Goal: Task Accomplishment & Management: Complete application form

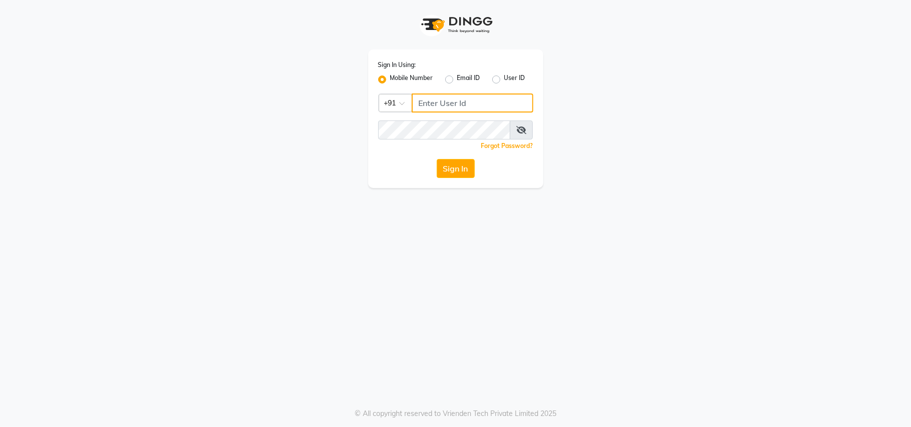
click at [455, 100] on input "Username" at bounding box center [473, 103] width 122 height 19
type input "9209647270"
click at [449, 175] on button "Sign In" at bounding box center [456, 168] width 38 height 19
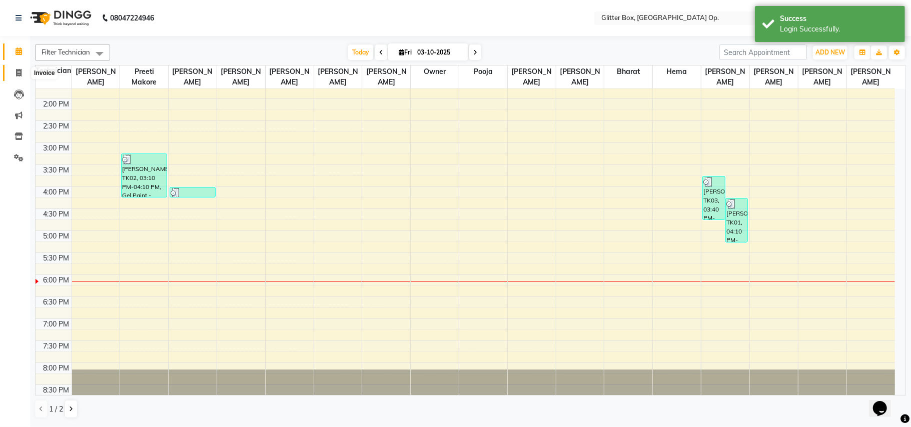
click at [16, 76] on icon at bounding box center [19, 73] width 6 height 8
select select "service"
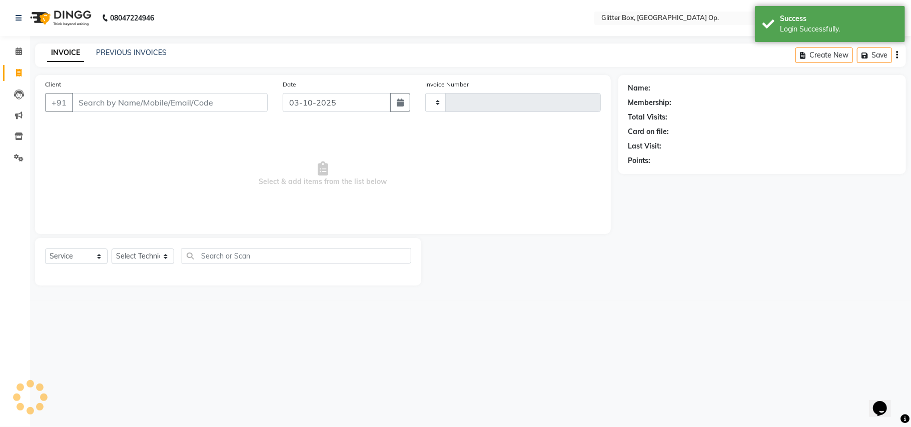
type input "2051"
select select "5563"
click at [185, 109] on input "Client" at bounding box center [170, 102] width 196 height 19
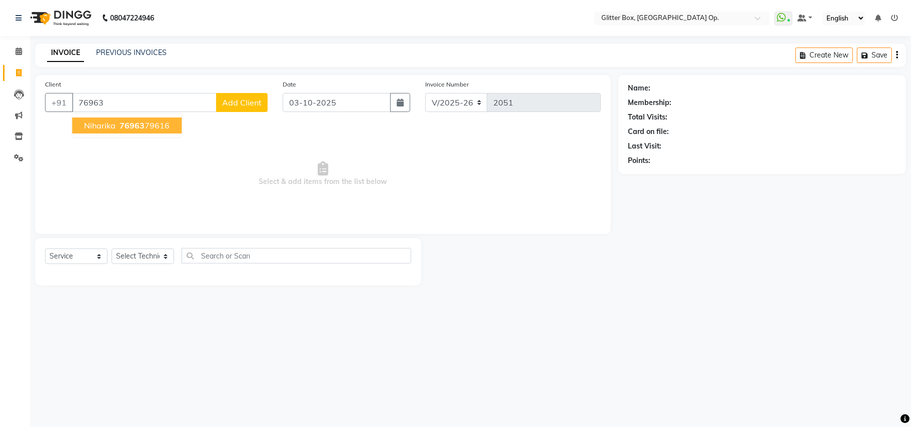
click at [174, 122] on button "[PERSON_NAME] 76963 79616" at bounding box center [127, 126] width 110 height 16
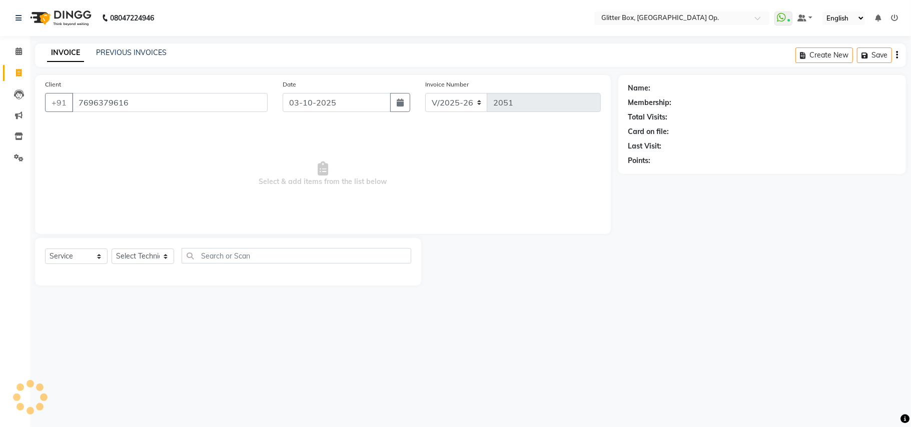
type input "7696379616"
click at [157, 260] on select "Select Technician [PERSON_NAME] [PERSON_NAME] [PERSON_NAME] [PERSON_NAME] [PERS…" at bounding box center [143, 257] width 63 height 16
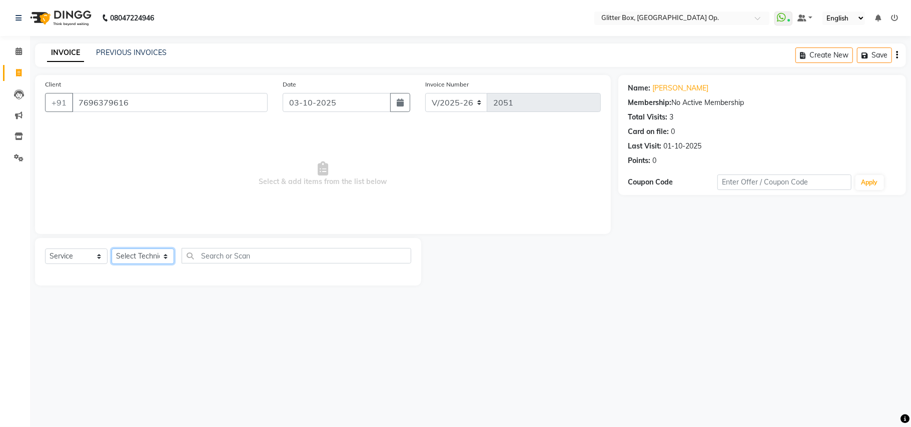
select select "38313"
click at [112, 249] on select "Select Technician [PERSON_NAME] [PERSON_NAME] [PERSON_NAME] [PERSON_NAME] [PERS…" at bounding box center [143, 257] width 63 height 16
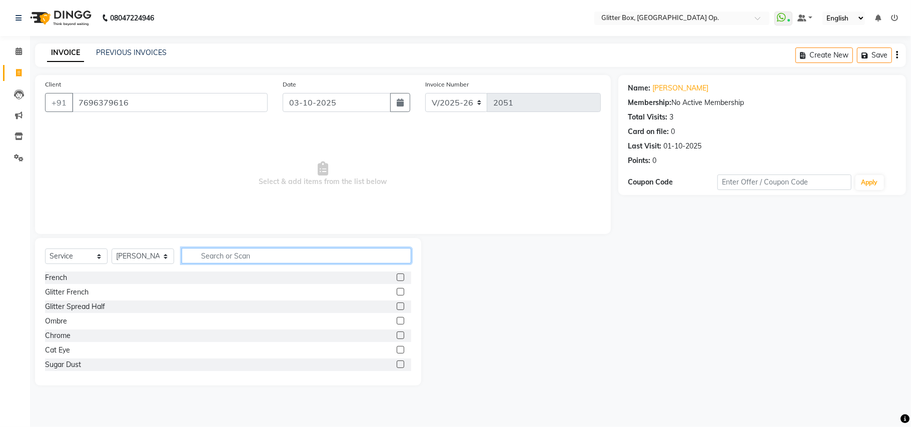
click at [244, 257] on input "text" at bounding box center [297, 256] width 230 height 16
type input "hair"
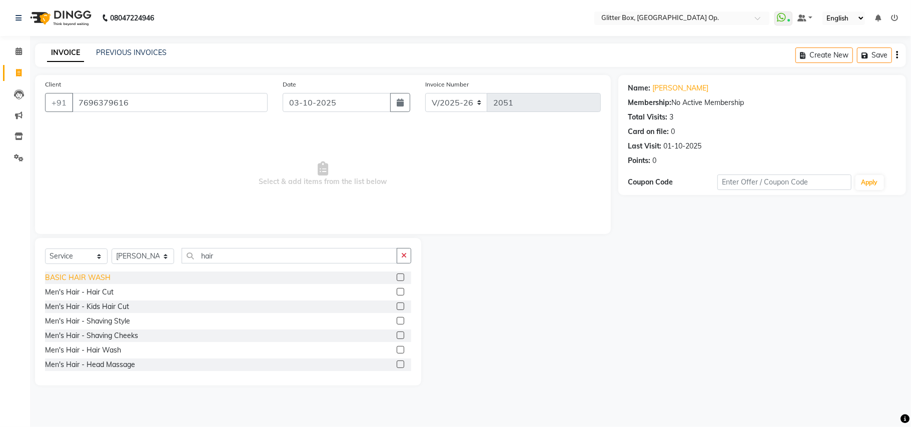
click at [63, 280] on div "BASIC HAIR WASH" at bounding box center [78, 278] width 66 height 11
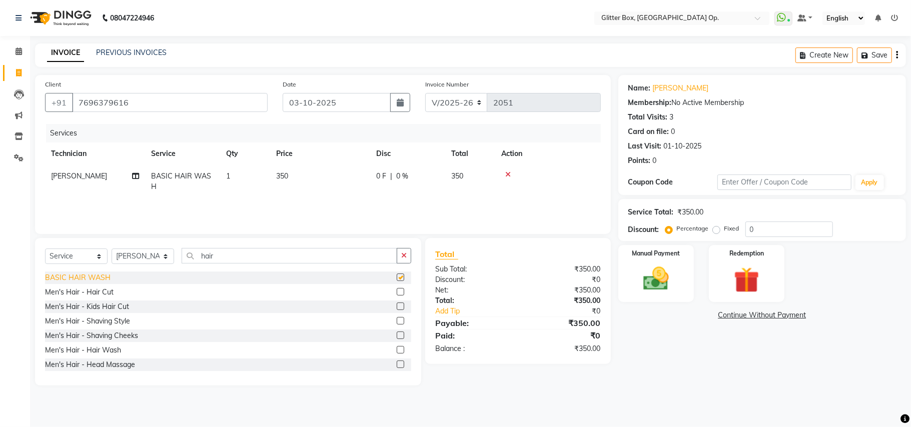
checkbox input "false"
click at [320, 182] on td "350" at bounding box center [320, 181] width 100 height 33
select select "38313"
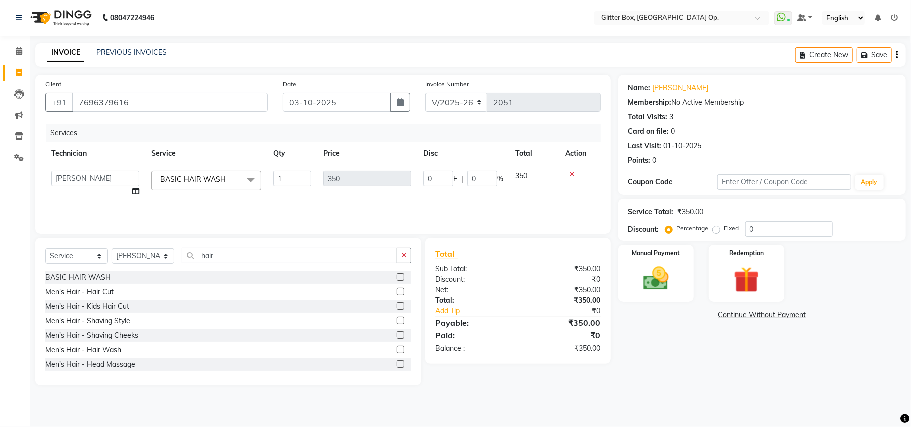
click at [573, 173] on icon at bounding box center [572, 174] width 6 height 7
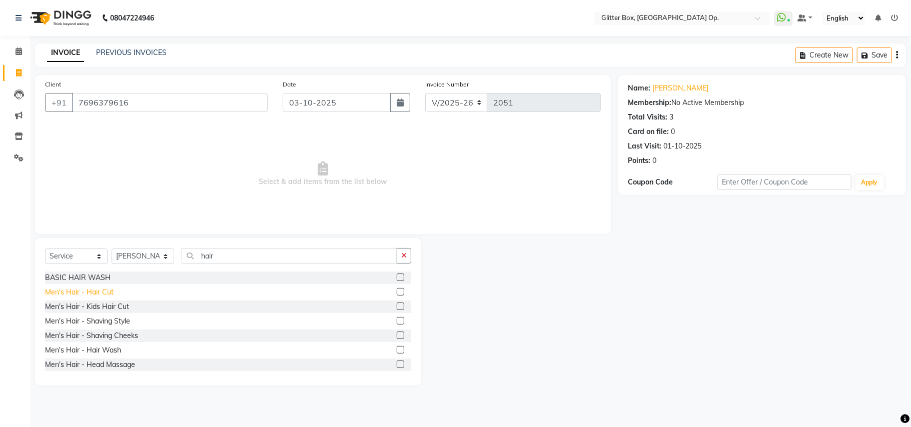
click at [105, 291] on div "Men's Hair - Hair Cut" at bounding box center [79, 292] width 69 height 11
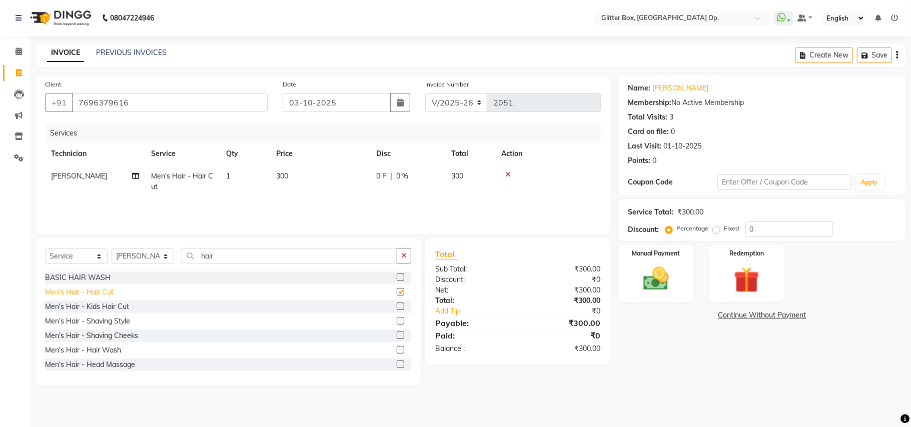
checkbox input "false"
click at [307, 177] on td "300" at bounding box center [320, 181] width 100 height 33
select select "38313"
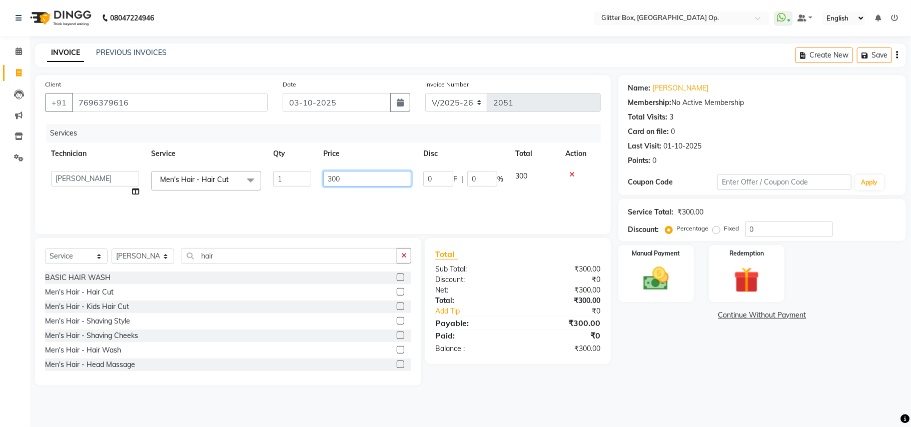
click at [341, 177] on input "300" at bounding box center [367, 179] width 88 height 16
type input "3"
type input "250"
click at [373, 197] on tr "[PERSON_NAME] [PERSON_NAME] [PERSON_NAME] [PERSON_NAME] [PERSON_NAME] [PERSON_N…" at bounding box center [323, 184] width 556 height 38
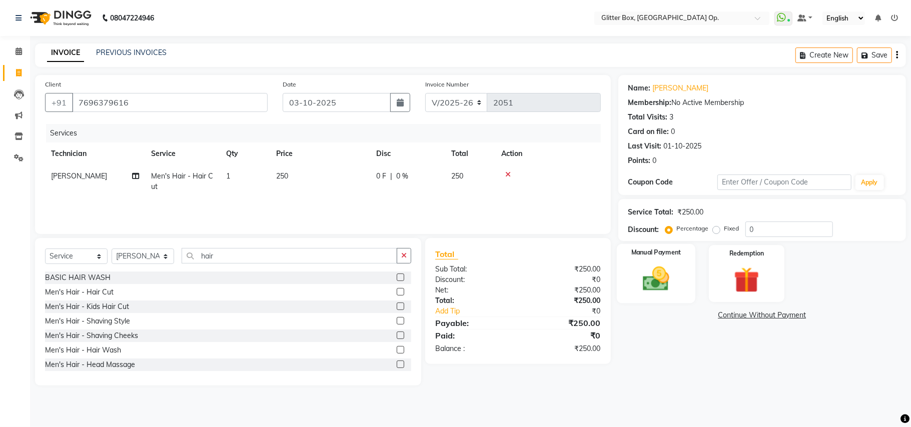
click at [658, 276] on img at bounding box center [656, 279] width 44 height 31
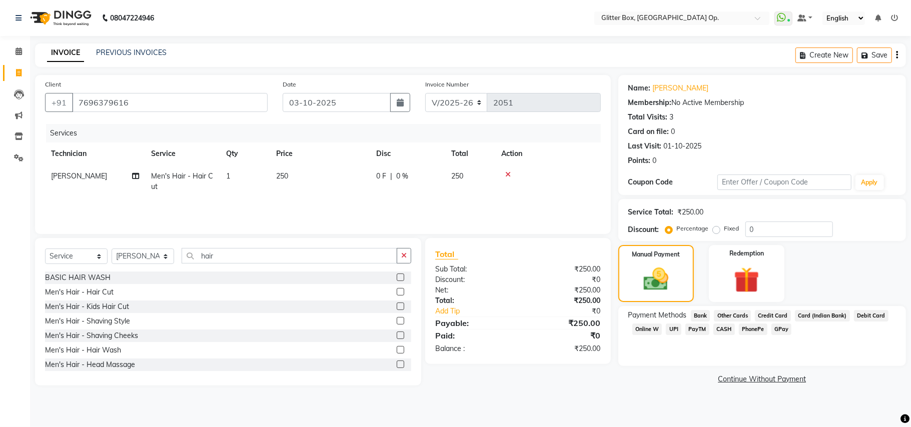
click at [675, 329] on span "UPI" at bounding box center [674, 330] width 16 height 12
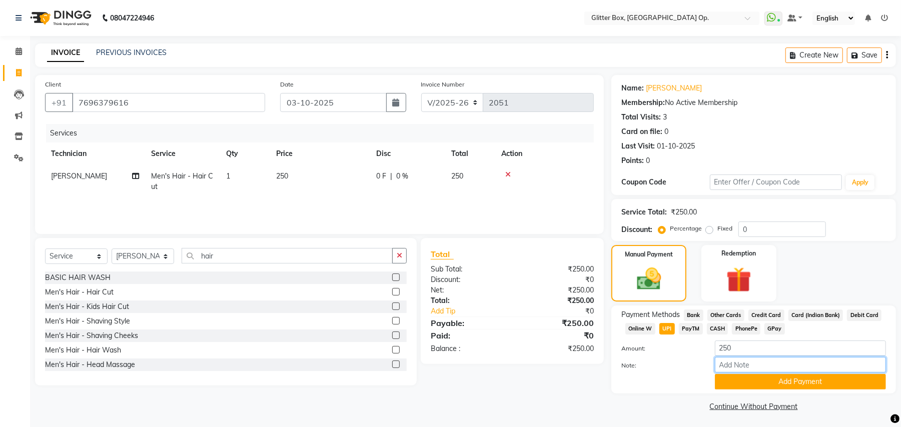
drag, startPoint x: 737, startPoint y: 371, endPoint x: 757, endPoint y: 415, distance: 48.1
click at [743, 385] on div "Amount: 250 Note: Add Payment" at bounding box center [753, 365] width 265 height 49
click at [755, 376] on button "Add Payment" at bounding box center [800, 382] width 171 height 16
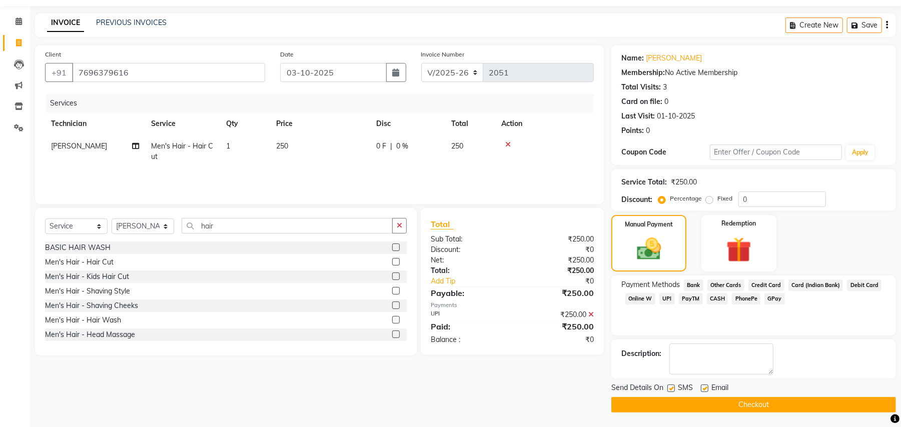
scroll to position [31, 0]
click at [740, 407] on button "Checkout" at bounding box center [753, 405] width 285 height 16
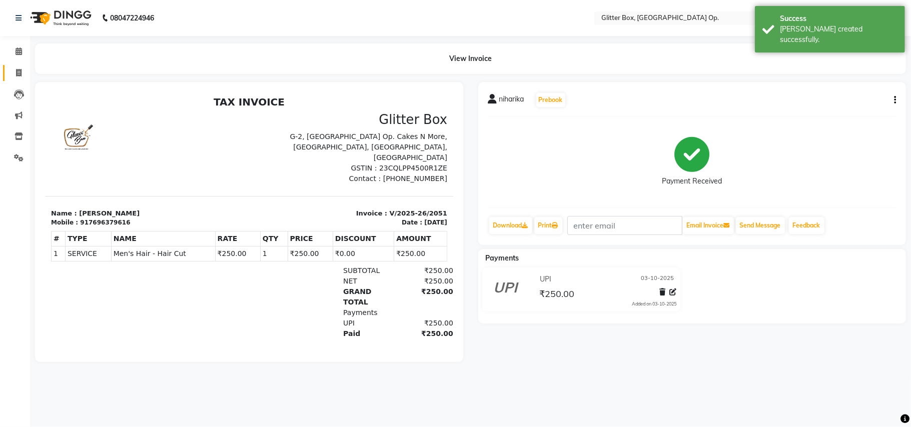
click at [15, 65] on link "Invoice" at bounding box center [15, 73] width 24 height 17
select select "service"
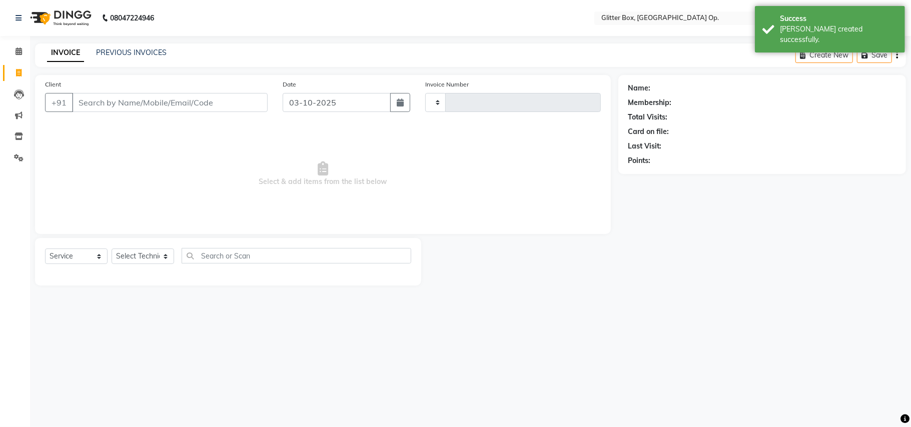
type input "2052"
select select "5563"
click at [142, 109] on input "Client" at bounding box center [170, 102] width 196 height 19
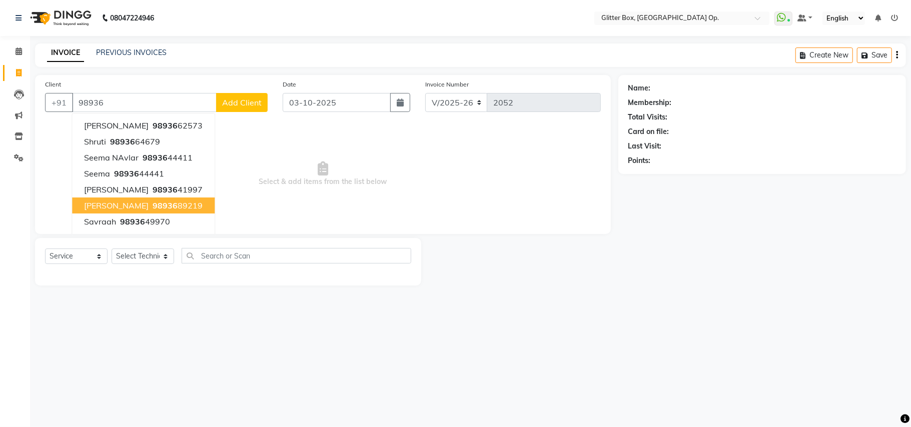
click at [91, 206] on span "[PERSON_NAME]" at bounding box center [116, 206] width 65 height 10
type input "9893689219"
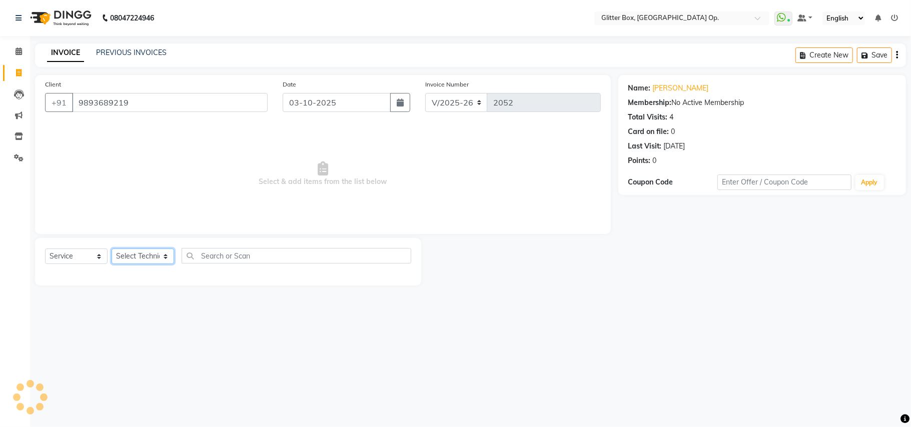
click at [127, 252] on select "Select Technician [PERSON_NAME] [PERSON_NAME] [PERSON_NAME] [PERSON_NAME] [PERS…" at bounding box center [143, 257] width 63 height 16
select select "38142"
click at [112, 249] on select "Select Technician [PERSON_NAME] [PERSON_NAME] [PERSON_NAME] [PERSON_NAME] [PERS…" at bounding box center [143, 257] width 63 height 16
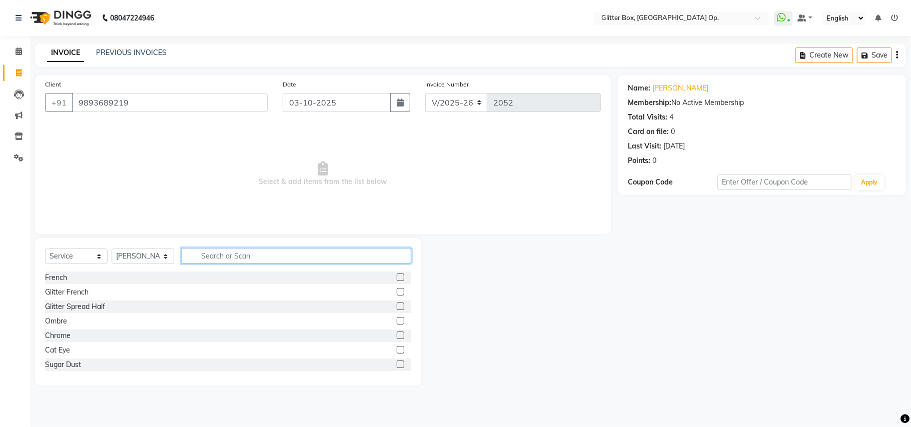
click at [247, 254] on input "text" at bounding box center [297, 256] width 230 height 16
type input "acry"
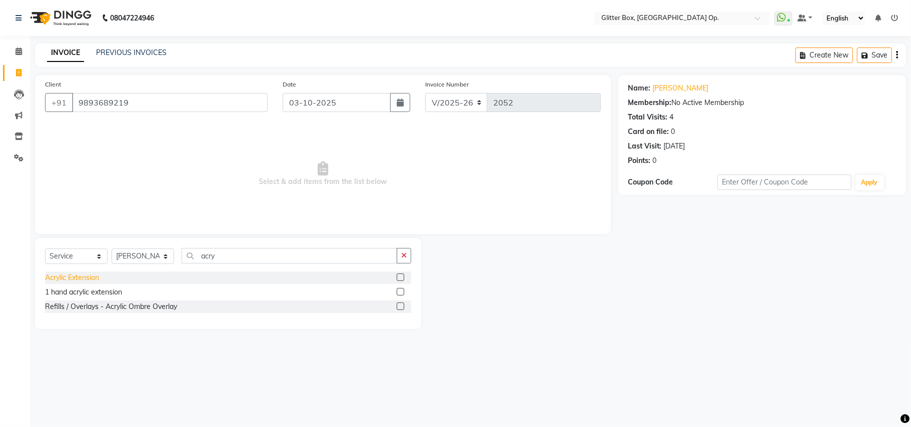
click at [87, 276] on div "Acrylic Extension" at bounding box center [72, 278] width 54 height 11
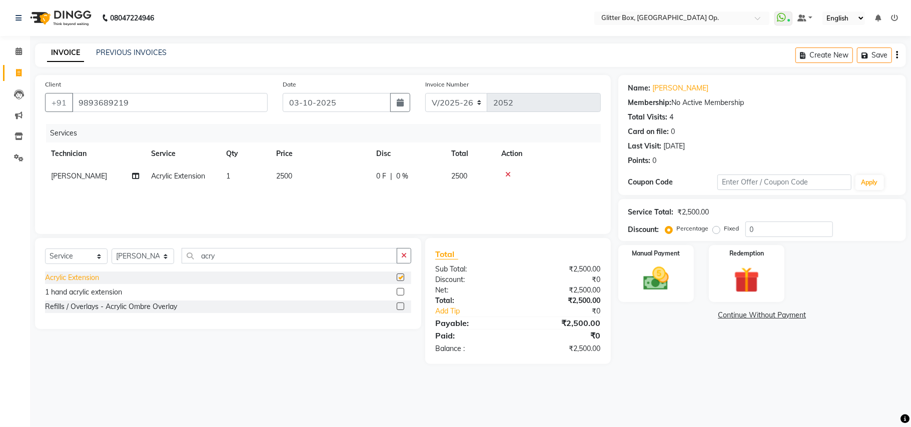
checkbox input "false"
click at [211, 261] on input "acry" at bounding box center [290, 256] width 216 height 16
drag, startPoint x: 221, startPoint y: 259, endPoint x: 243, endPoint y: 277, distance: 28.4
click at [243, 277] on div "Select Service Product Membership Package Voucher Prepaid Gift Card Select Tech…" at bounding box center [228, 283] width 386 height 91
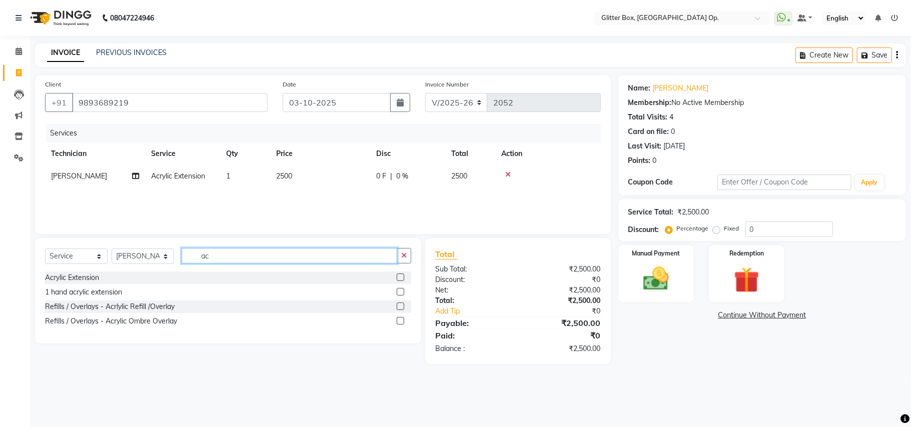
type input "a"
type input "art"
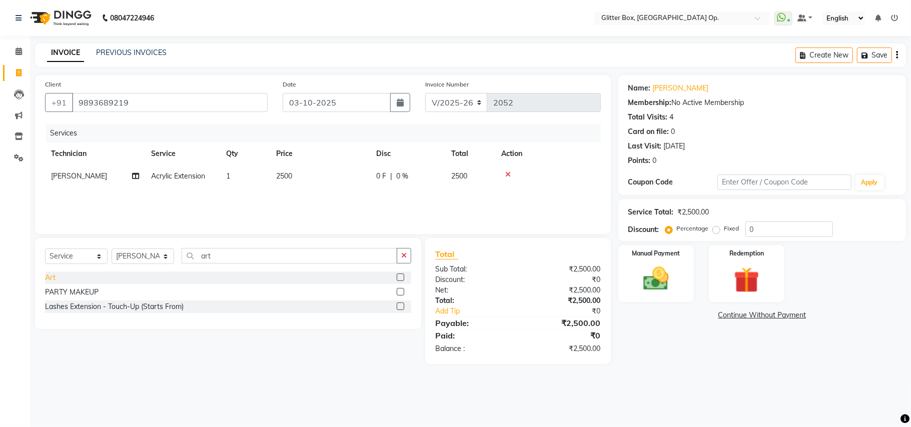
click at [53, 279] on div "Art" at bounding box center [50, 278] width 11 height 11
checkbox input "false"
click at [329, 201] on td "500" at bounding box center [320, 199] width 100 height 23
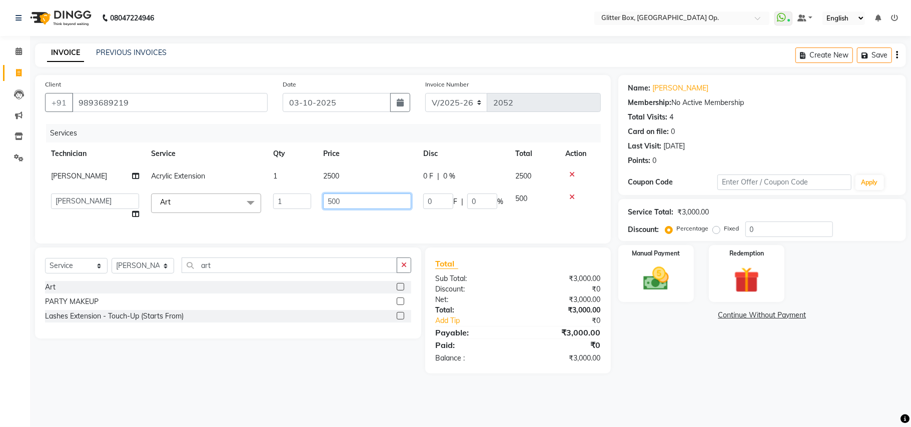
click at [365, 198] on input "500" at bounding box center [367, 202] width 88 height 16
type input "5"
type input "600"
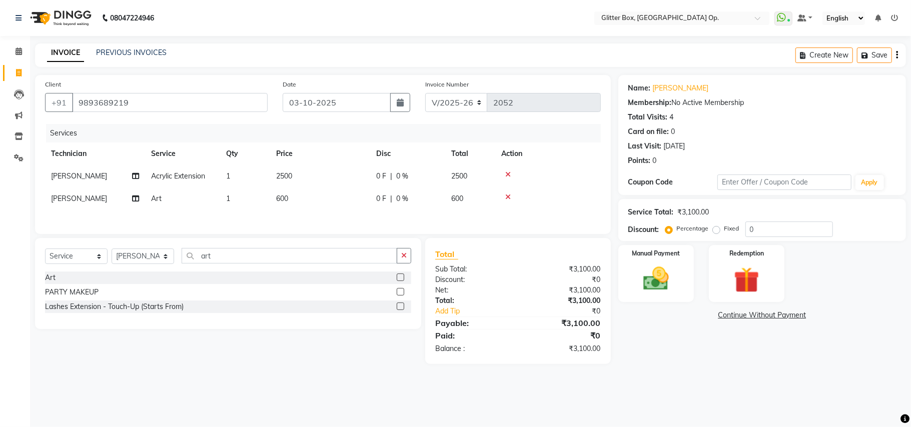
click at [344, 224] on div "Services Technician Service Qty Price Disc Total Action [PERSON_NAME] Acrylic E…" at bounding box center [323, 174] width 556 height 100
click at [228, 249] on div "Select Service Product Membership Package Voucher Prepaid Gift Card Select Tech…" at bounding box center [228, 283] width 386 height 91
click at [272, 254] on input "art" at bounding box center [290, 256] width 216 height 16
type input "a"
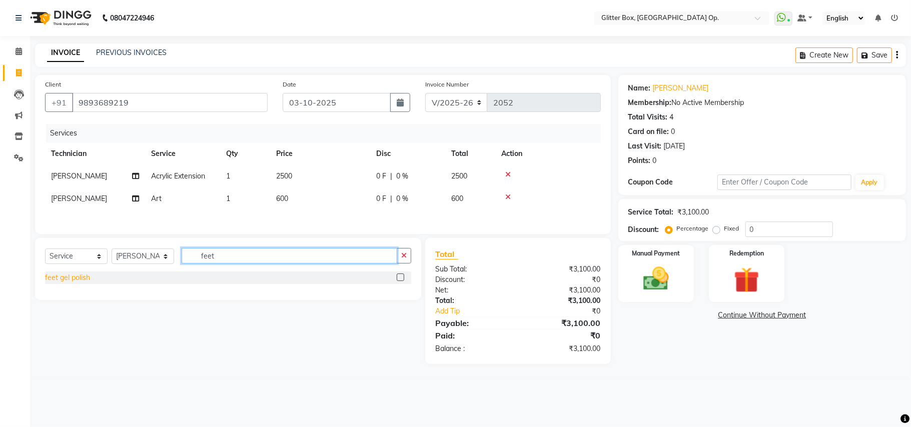
type input "feet"
click at [83, 283] on div "feet gel polish" at bounding box center [67, 278] width 45 height 11
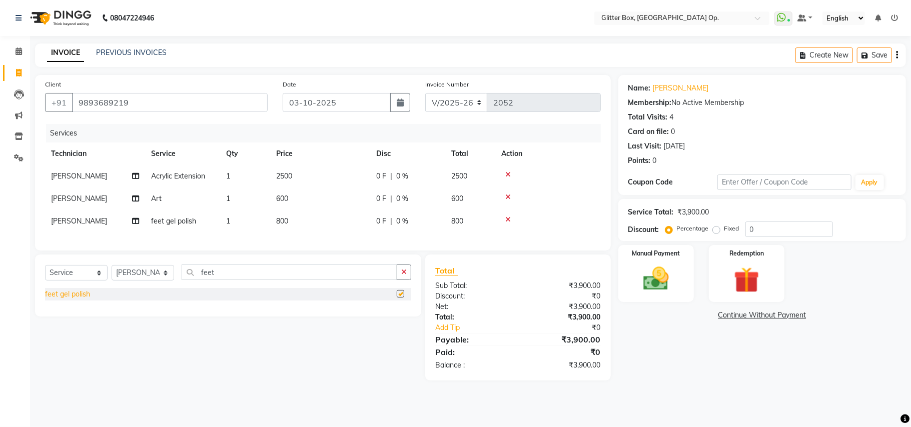
checkbox input "false"
click at [153, 281] on select "Select Technician [PERSON_NAME] [PERSON_NAME] [PERSON_NAME] [PERSON_NAME] [PERS…" at bounding box center [143, 273] width 63 height 16
select select "38312"
click at [112, 275] on select "Select Technician [PERSON_NAME] [PERSON_NAME] [PERSON_NAME] [PERSON_NAME] [PERS…" at bounding box center [143, 273] width 63 height 16
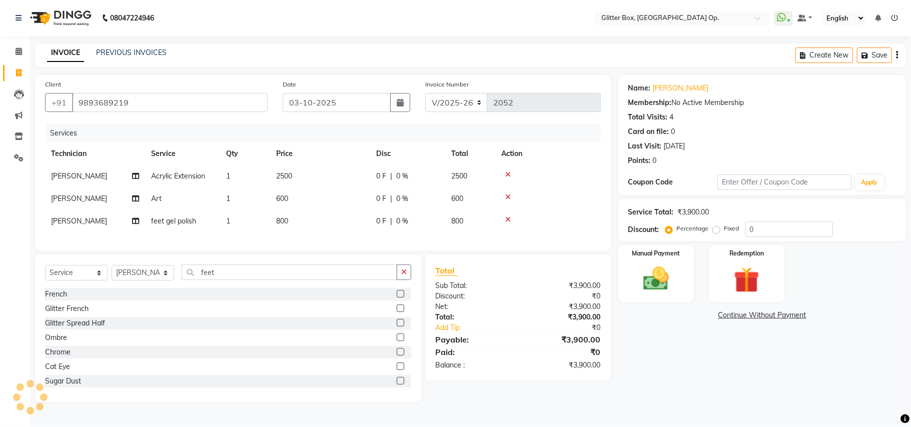
drag, startPoint x: 268, startPoint y: 271, endPoint x: 268, endPoint y: 279, distance: 8.0
click at [268, 277] on div "Select Service Product Membership Package Voucher Prepaid Gift Card Select Tech…" at bounding box center [228, 329] width 386 height 148
click at [268, 279] on input "feet" at bounding box center [290, 273] width 216 height 16
type input "f"
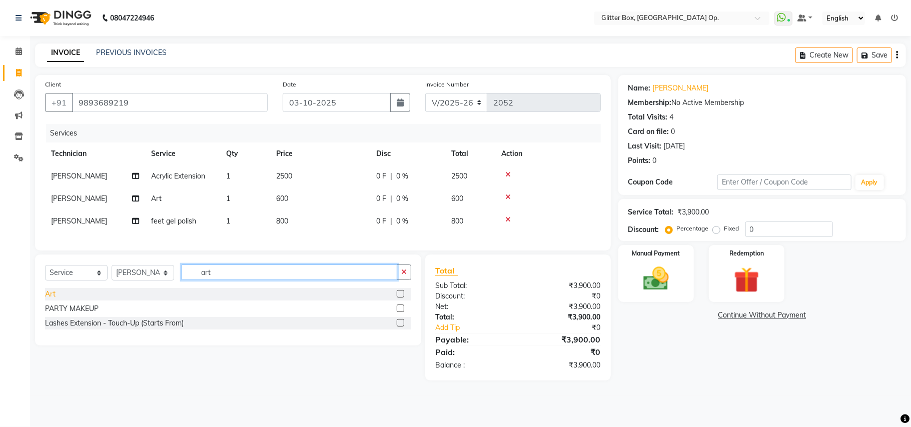
type input "art"
click at [50, 300] on div "Art" at bounding box center [50, 294] width 11 height 11
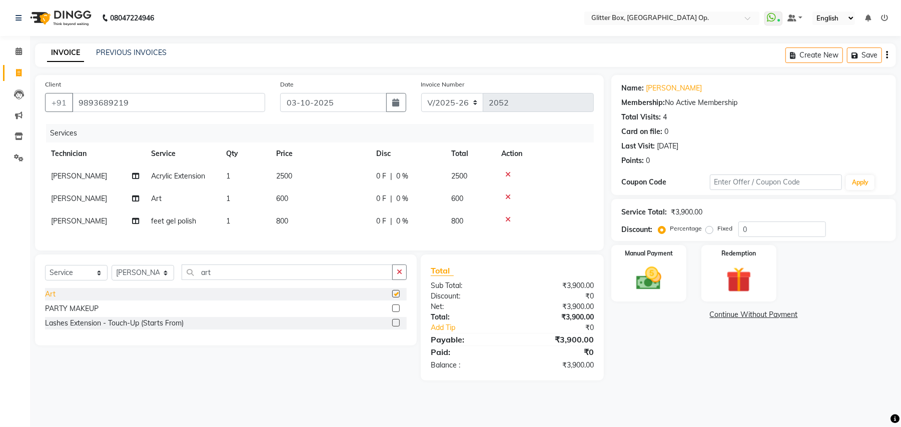
checkbox input "false"
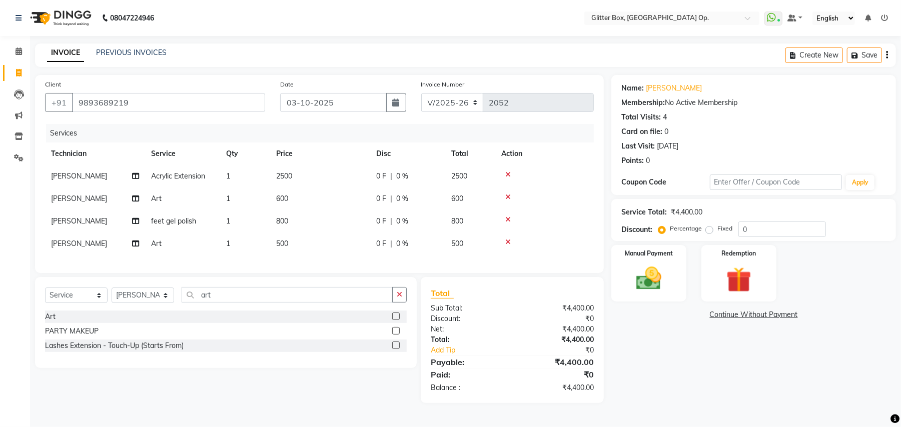
click at [303, 241] on td "500" at bounding box center [320, 244] width 100 height 23
select select "38312"
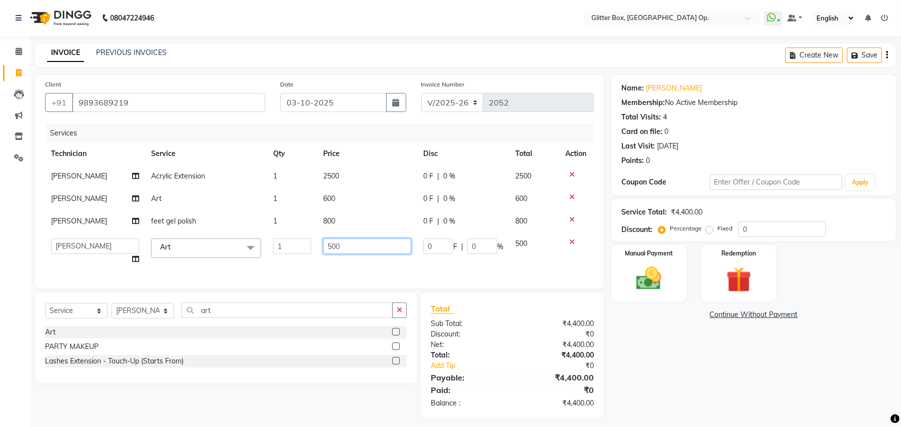
click at [348, 241] on input "500" at bounding box center [367, 247] width 88 height 16
type input "5"
type input "400"
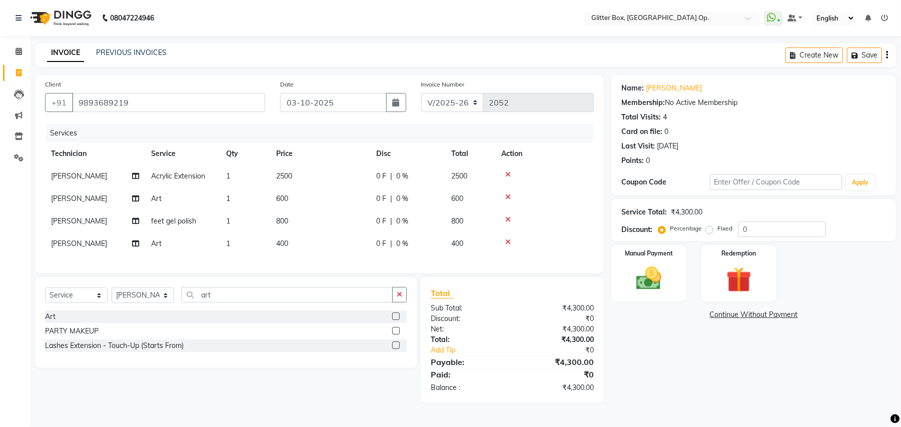
click at [306, 263] on div "Services Technician Service Qty Price Disc Total Action [PERSON_NAME] Acrylic E…" at bounding box center [319, 193] width 549 height 139
click at [137, 311] on div "Select Service Product Membership Package Voucher Prepaid Gift Card Select Tech…" at bounding box center [226, 299] width 362 height 24
click at [137, 303] on select "Select Technician [PERSON_NAME] [PERSON_NAME] [PERSON_NAME] [PERSON_NAME] [PERS…" at bounding box center [143, 296] width 63 height 16
select select "38313"
click at [112, 298] on select "Select Technician [PERSON_NAME] [PERSON_NAME] [PERSON_NAME] [PERSON_NAME] [PERS…" at bounding box center [143, 296] width 63 height 16
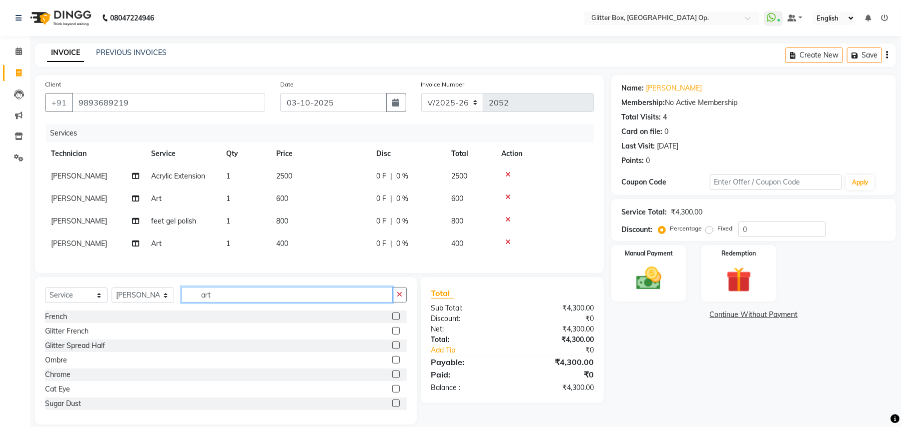
click at [213, 303] on input "art" at bounding box center [287, 295] width 211 height 16
type input "a"
type input "pedi"
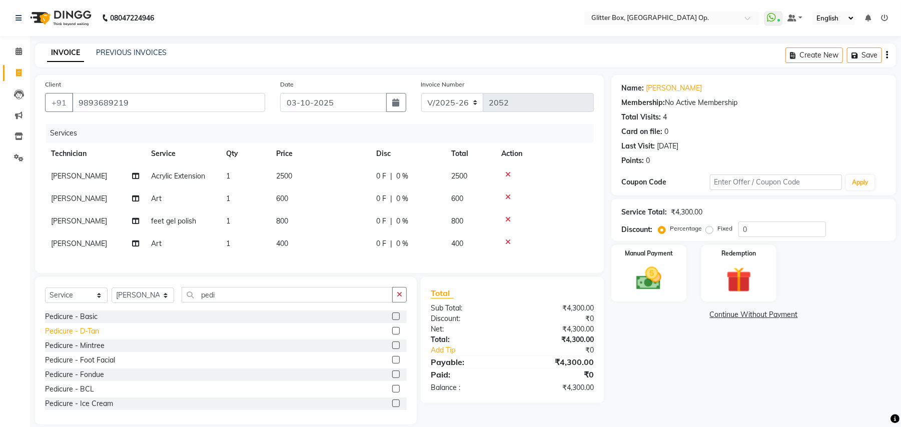
click at [66, 337] on div "Pedicure - D-Tan" at bounding box center [72, 331] width 54 height 11
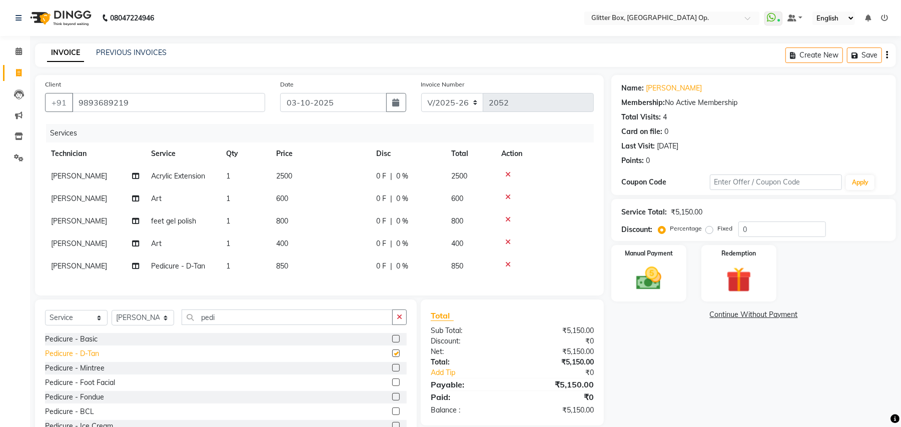
checkbox input "false"
click at [669, 280] on img at bounding box center [648, 279] width 43 height 31
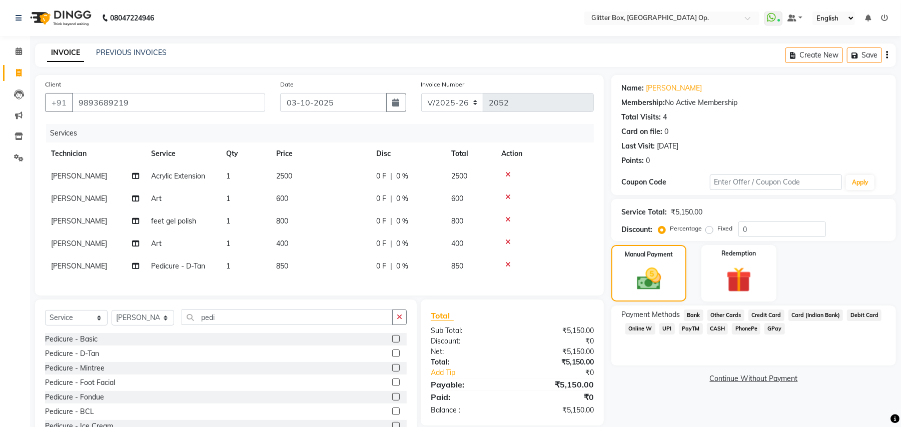
click at [719, 330] on span "CASH" at bounding box center [718, 329] width 22 height 12
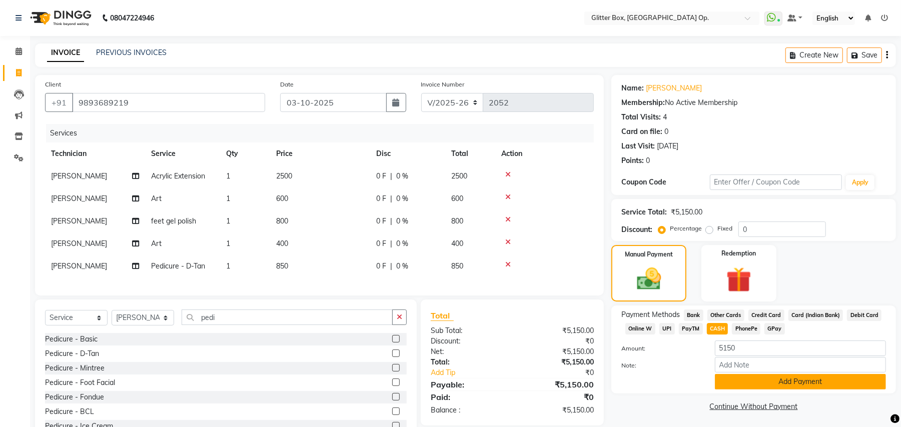
click at [766, 381] on button "Add Payment" at bounding box center [800, 382] width 171 height 16
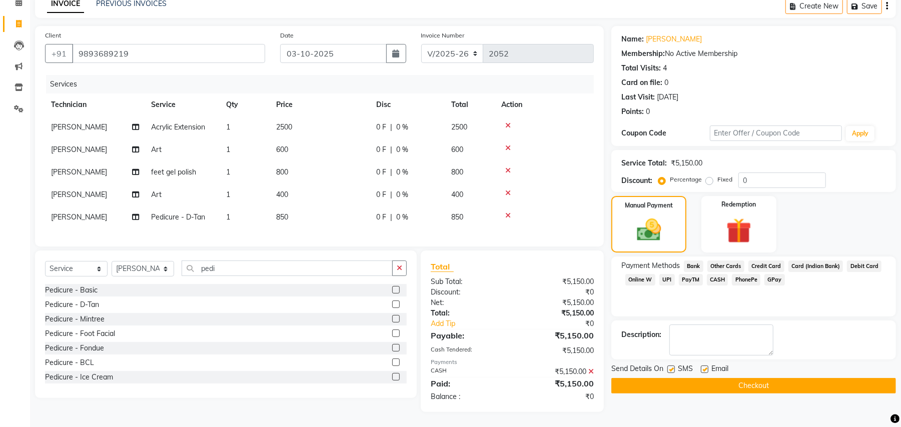
scroll to position [59, 0]
click at [766, 381] on button "Checkout" at bounding box center [753, 386] width 285 height 16
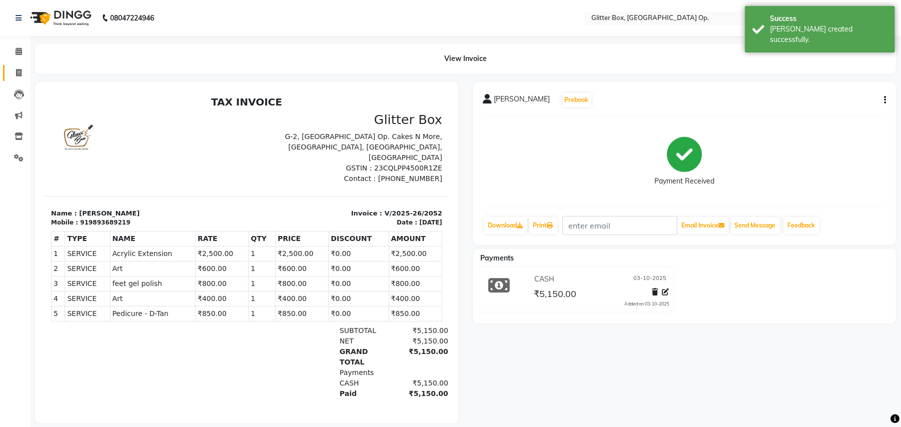
click at [14, 66] on link "Invoice" at bounding box center [15, 73] width 24 height 17
select select "5563"
select select "service"
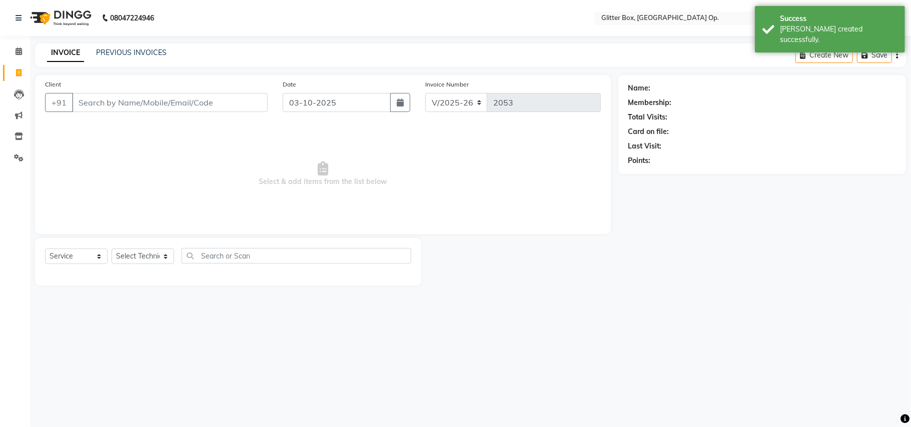
click at [157, 102] on input "Client" at bounding box center [170, 102] width 196 height 19
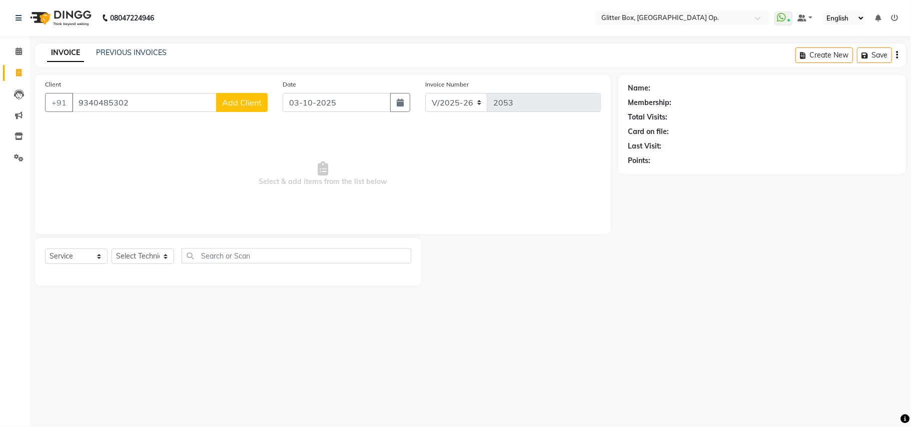
type input "9340485302"
click at [238, 96] on button "Add Client" at bounding box center [242, 102] width 52 height 19
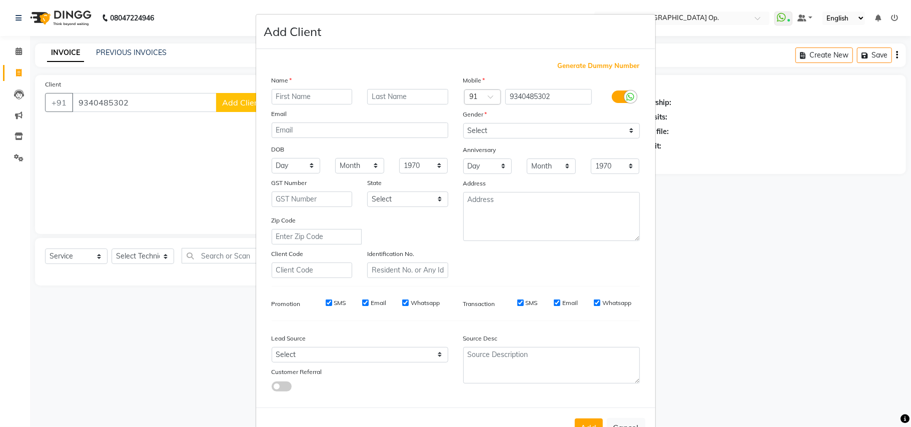
click at [285, 91] on input "text" at bounding box center [312, 97] width 81 height 16
click at [287, 95] on input "text" at bounding box center [312, 97] width 81 height 16
type input "chetha"
click at [485, 129] on select "Select [DEMOGRAPHIC_DATA] [DEMOGRAPHIC_DATA] Other Prefer Not To Say" at bounding box center [551, 131] width 177 height 16
select select "[DEMOGRAPHIC_DATA]"
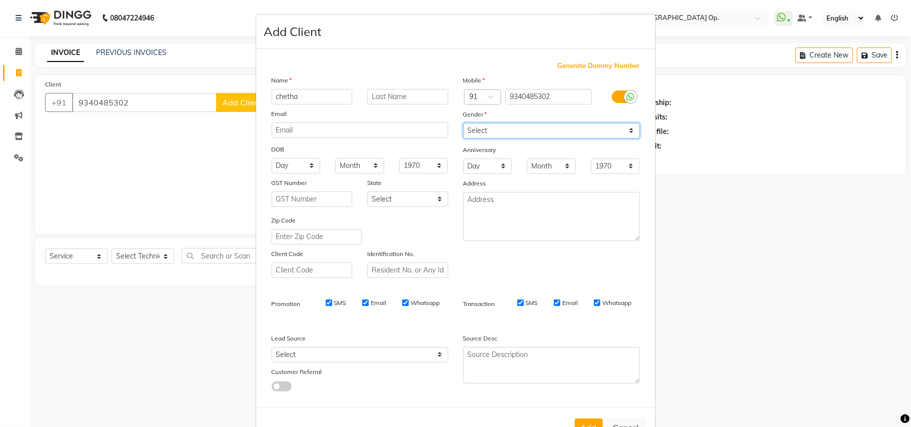
click at [463, 123] on select "Select [DEMOGRAPHIC_DATA] [DEMOGRAPHIC_DATA] Other Prefer Not To Say" at bounding box center [551, 131] width 177 height 16
click at [583, 426] on button "Add" at bounding box center [589, 428] width 28 height 18
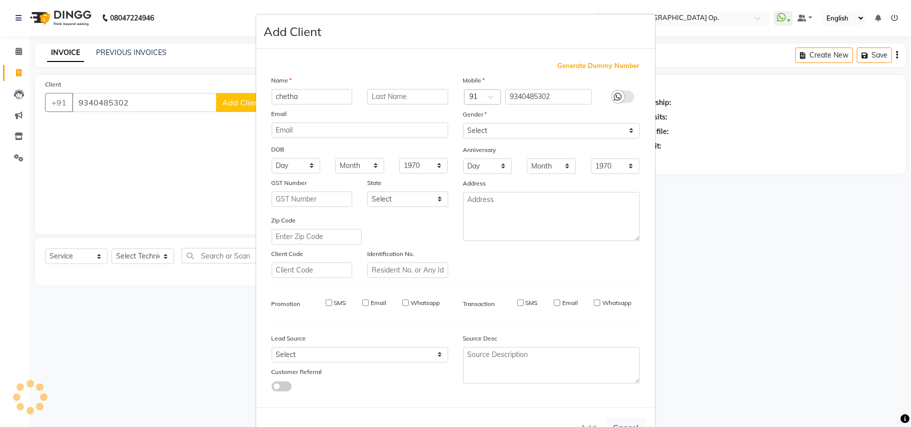
select select
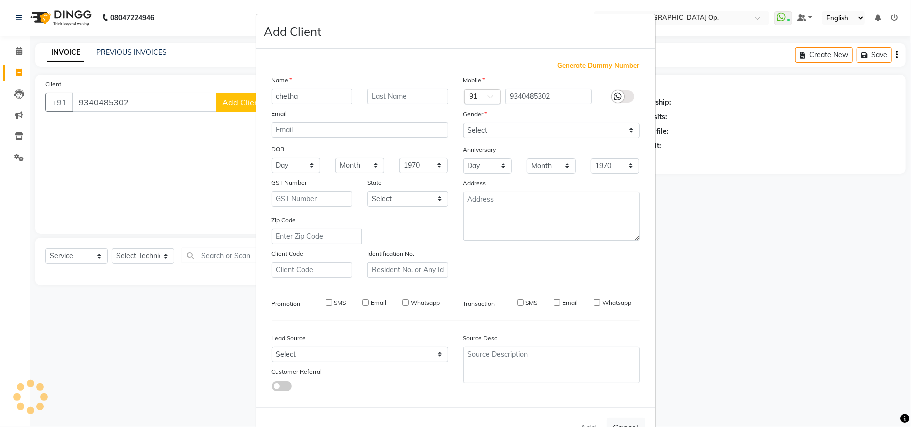
select select
checkbox input "false"
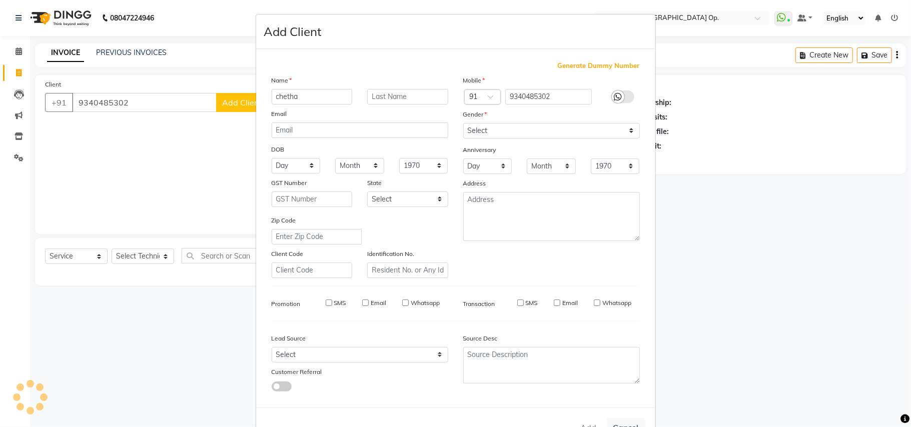
checkbox input "false"
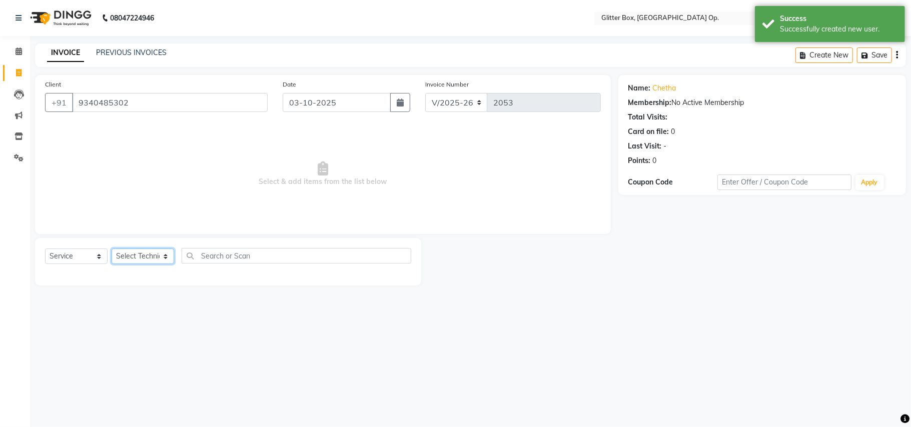
click at [132, 260] on select "Select Technician [PERSON_NAME] [PERSON_NAME] [PERSON_NAME] [PERSON_NAME] [PERS…" at bounding box center [143, 257] width 63 height 16
select select "38312"
click at [112, 249] on select "Select Technician [PERSON_NAME] [PERSON_NAME] [PERSON_NAME] [PERSON_NAME] [PERS…" at bounding box center [143, 257] width 63 height 16
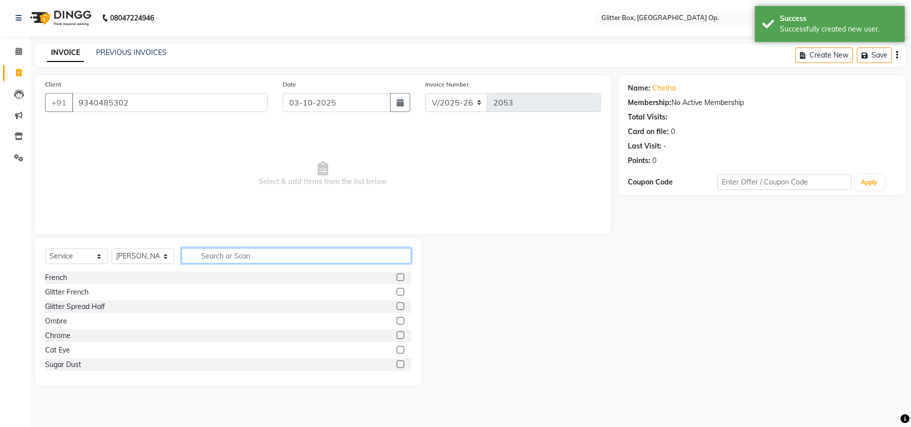
click at [266, 251] on input "text" at bounding box center [297, 256] width 230 height 16
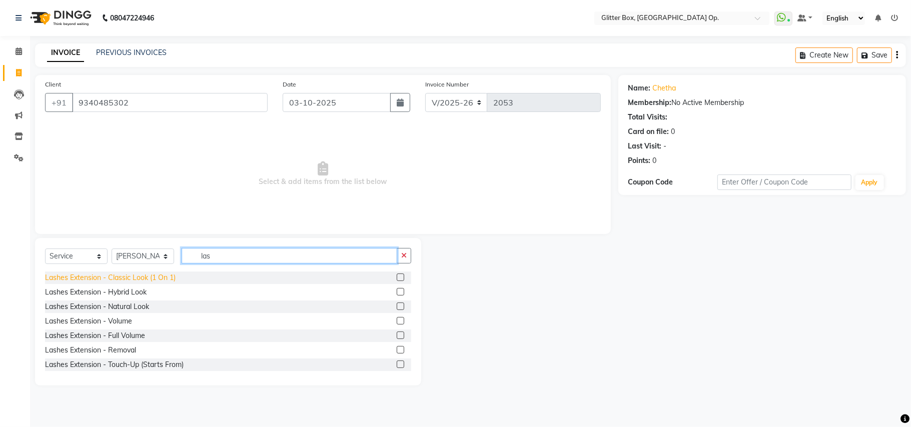
type input "las"
click at [100, 275] on div "Lashes Extension - Classic Look (1 On 1)" at bounding box center [110, 278] width 131 height 11
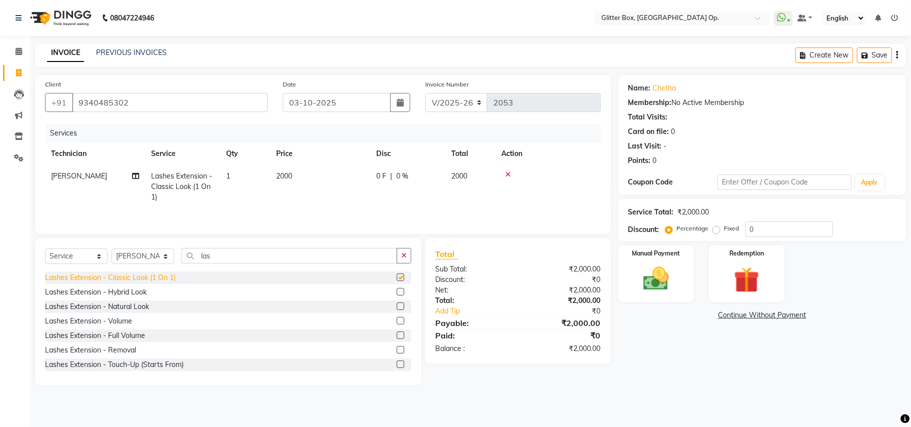
checkbox input "false"
click at [300, 181] on td "2000" at bounding box center [320, 187] width 100 height 44
select select "38312"
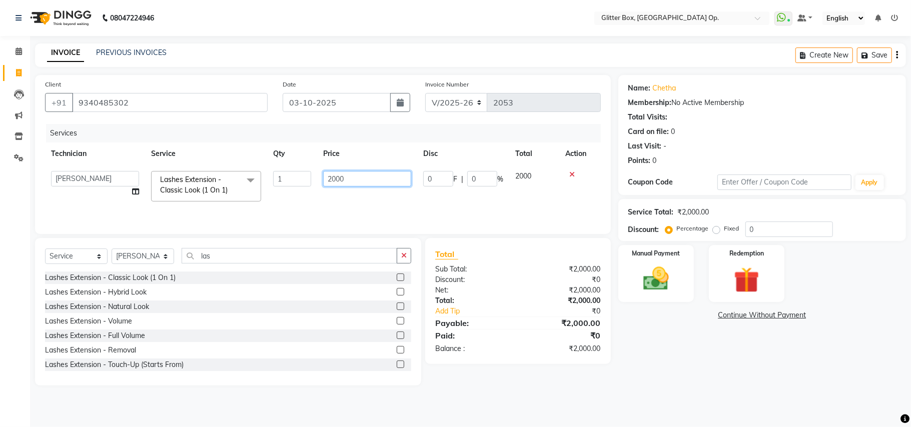
click at [345, 175] on input "2000" at bounding box center [367, 179] width 88 height 16
type input "2"
type input "2500"
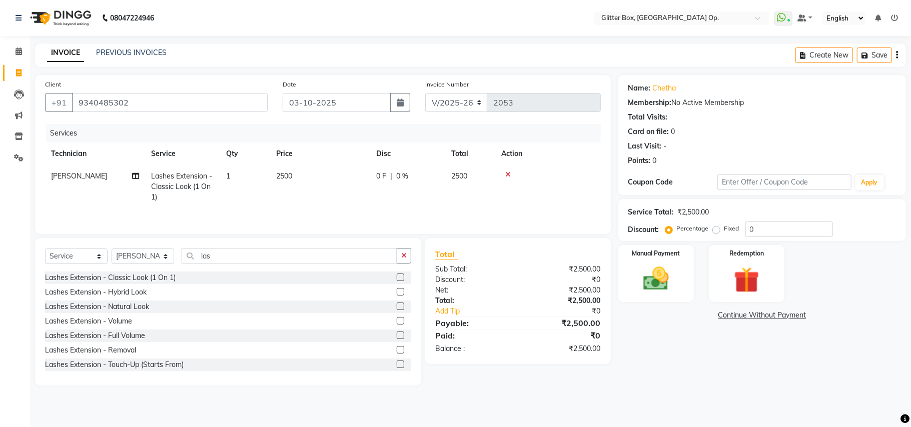
click at [351, 187] on td "2500" at bounding box center [320, 187] width 100 height 44
select select "38312"
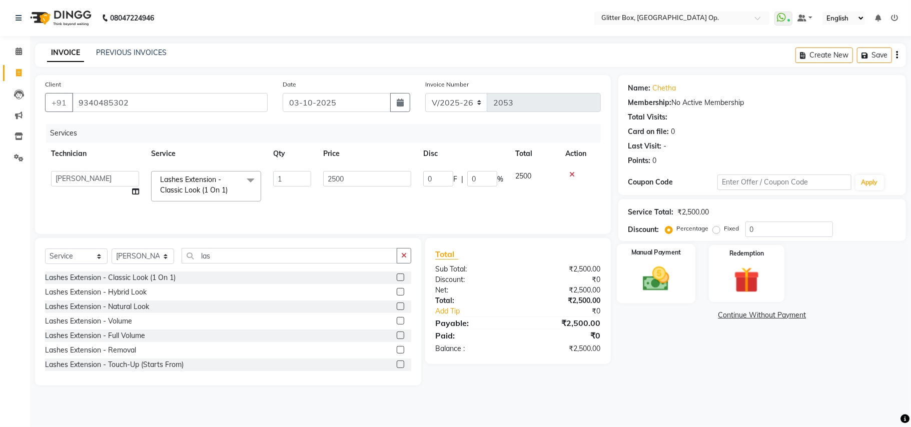
click at [691, 257] on div "Manual Payment" at bounding box center [656, 273] width 79 height 59
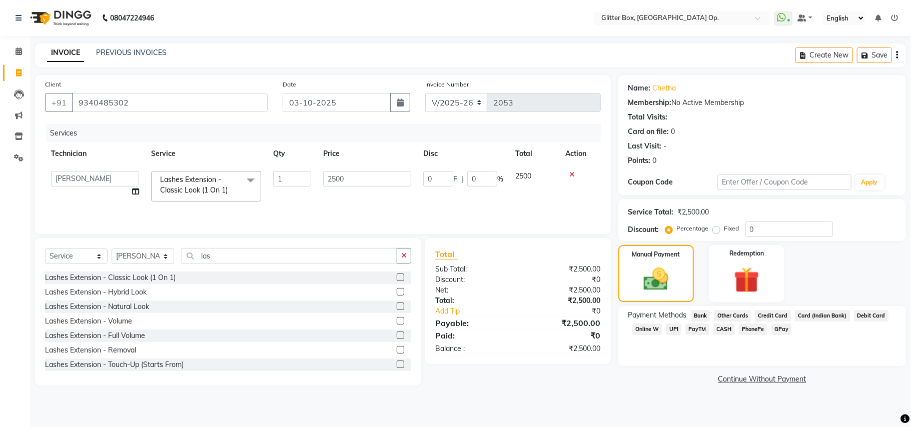
drag, startPoint x: 671, startPoint y: 331, endPoint x: 723, endPoint y: 373, distance: 66.9
click at [675, 341] on div "Payment Methods Bank Other Cards Credit Card Card (Indian Bank) Debit Card Onli…" at bounding box center [762, 336] width 288 height 60
click at [747, 374] on link "Continue Without Payment" at bounding box center [762, 379] width 284 height 11
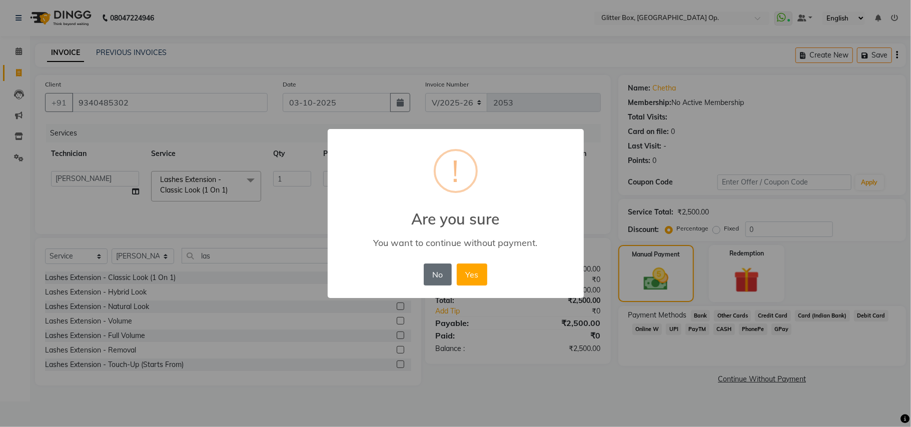
click at [437, 269] on button "No" at bounding box center [438, 275] width 28 height 22
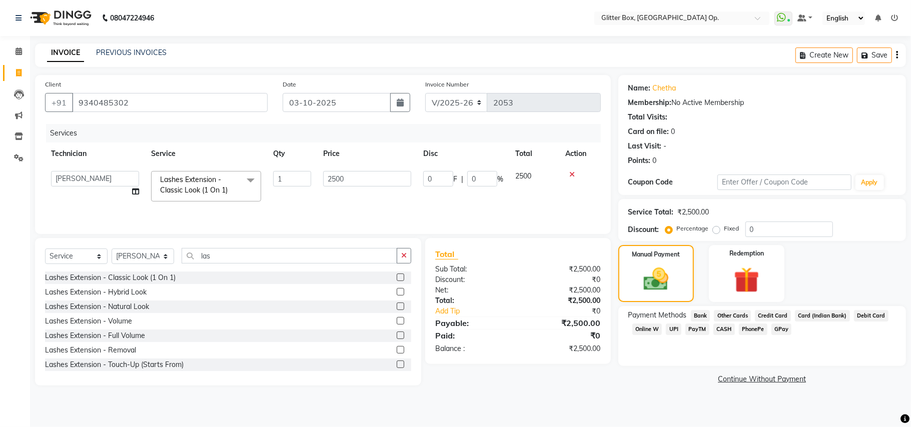
click at [767, 379] on link "Continue Without Payment" at bounding box center [762, 379] width 284 height 11
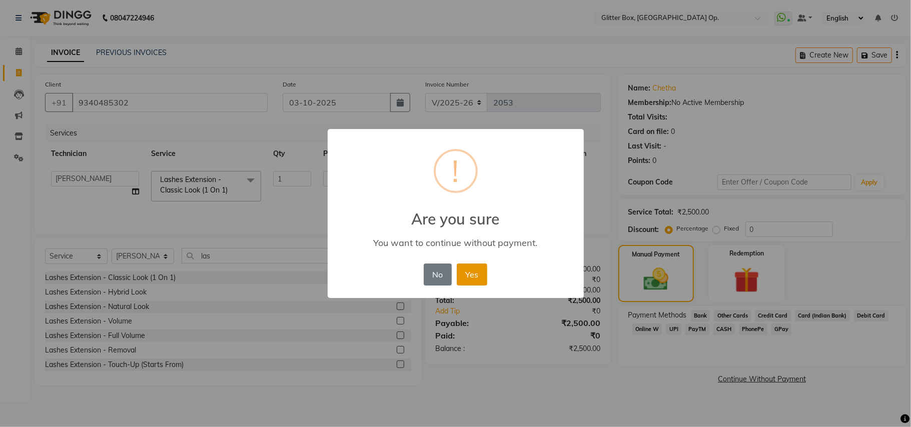
click at [475, 270] on button "Yes" at bounding box center [472, 275] width 31 height 22
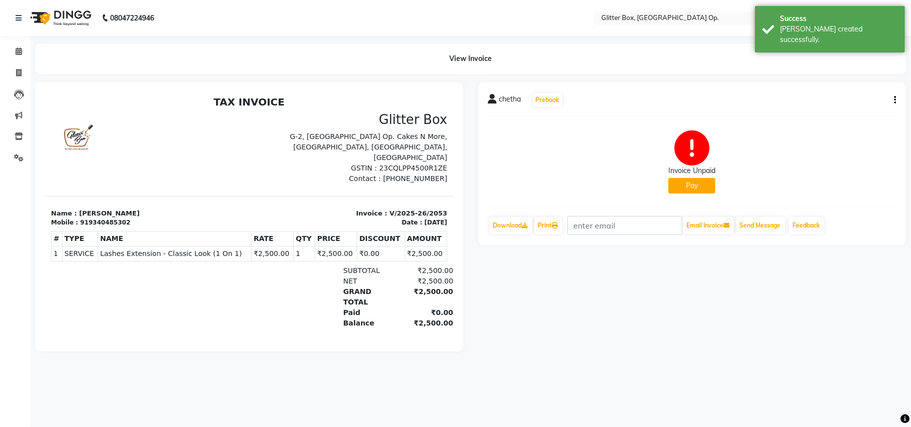
click at [689, 183] on button "Pay" at bounding box center [691, 186] width 47 height 16
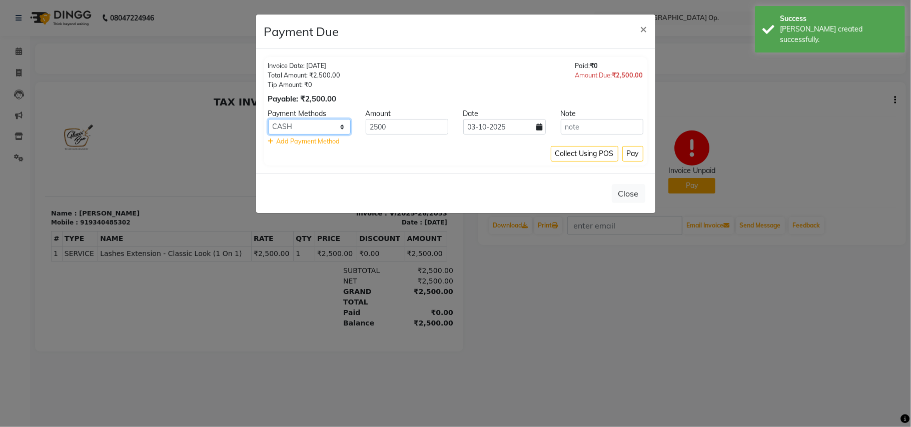
click at [301, 127] on select "Bank Other Cards Credit Card Card (Indian Bank) Debit Card Online W UPI PayTM C…" at bounding box center [309, 127] width 83 height 16
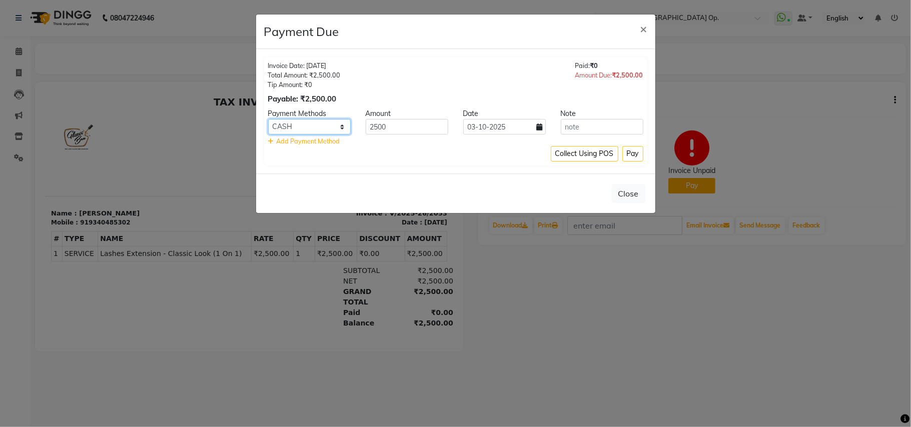
select select "8"
click at [268, 120] on select "Bank Other Cards Credit Card Card (Indian Bank) Debit Card Online W UPI PayTM C…" at bounding box center [309, 127] width 83 height 16
click at [627, 156] on button "Pay" at bounding box center [632, 154] width 21 height 16
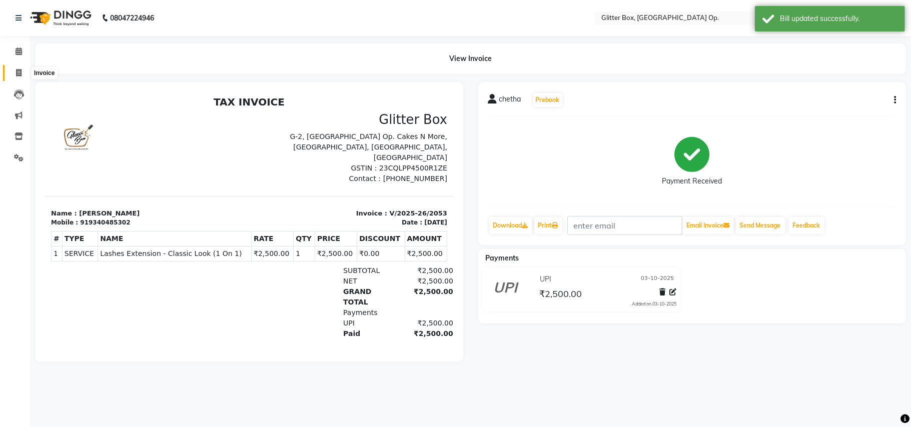
click at [18, 68] on span at bounding box center [19, 74] width 18 height 12
select select "5563"
select select "service"
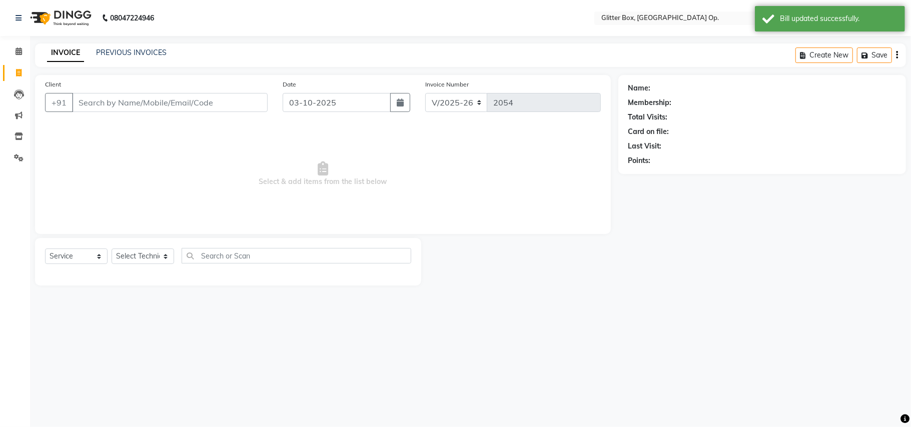
click at [175, 99] on input "Client" at bounding box center [170, 102] width 196 height 19
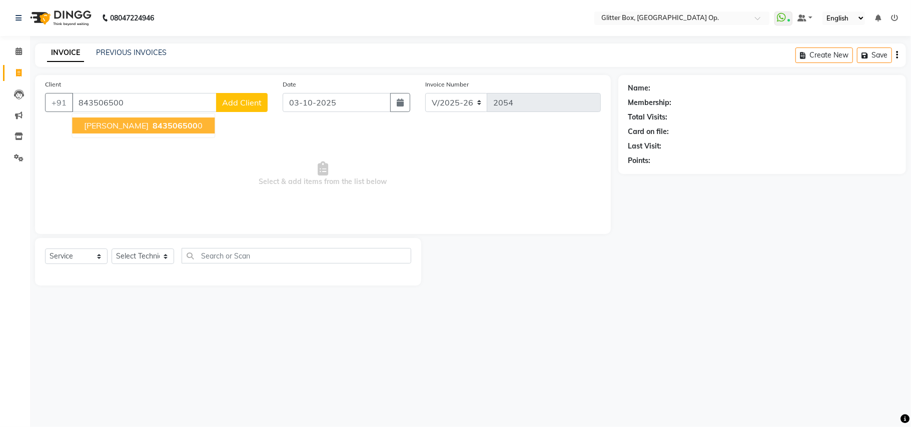
click at [99, 130] on span "[PERSON_NAME]" at bounding box center [116, 126] width 65 height 10
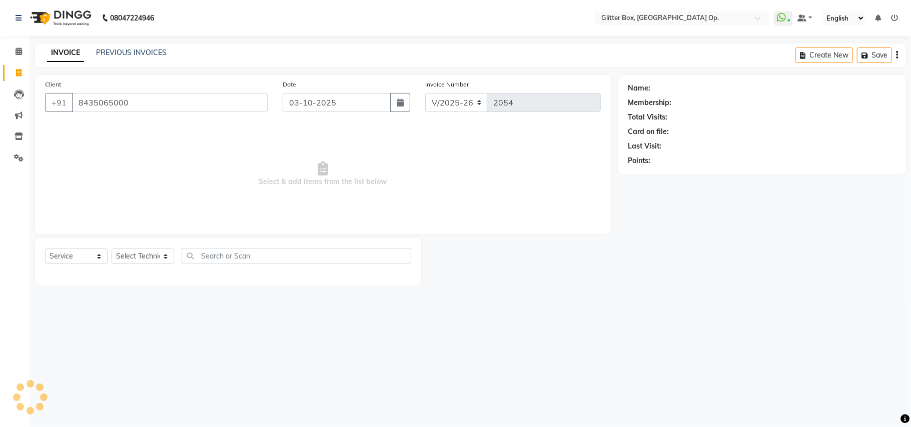
type input "8435065000"
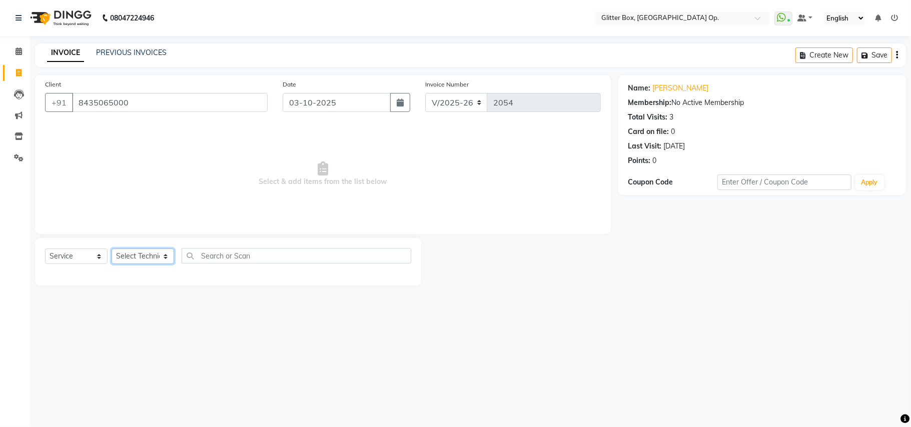
click at [139, 255] on select "Select Technician [PERSON_NAME] [PERSON_NAME] [PERSON_NAME] [PERSON_NAME] [PERS…" at bounding box center [143, 257] width 63 height 16
select select "38142"
click at [112, 249] on select "Select Technician [PERSON_NAME] [PERSON_NAME] [PERSON_NAME] [PERSON_NAME] [PERS…" at bounding box center [143, 257] width 63 height 16
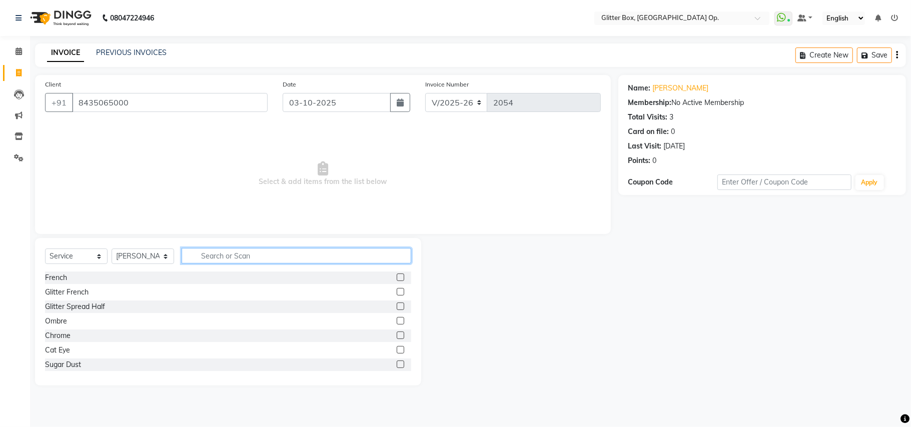
click at [271, 261] on input "text" at bounding box center [297, 256] width 230 height 16
type input "wa"
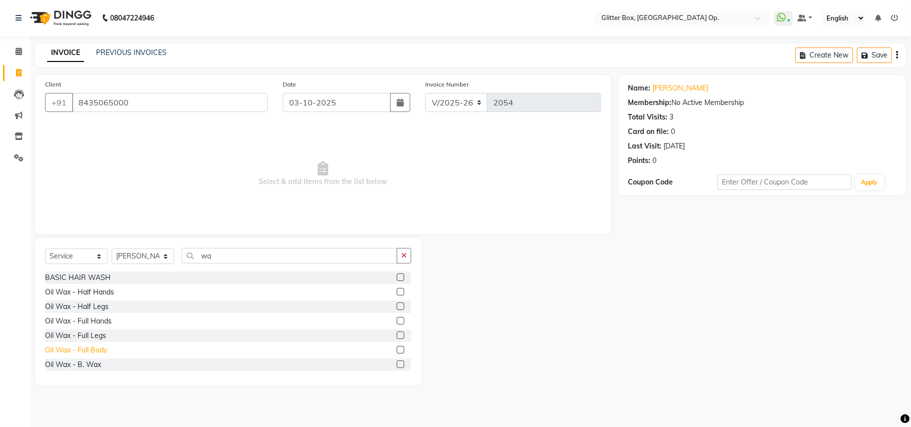
click at [95, 349] on div "Oil Wax - Full Body" at bounding box center [76, 350] width 62 height 11
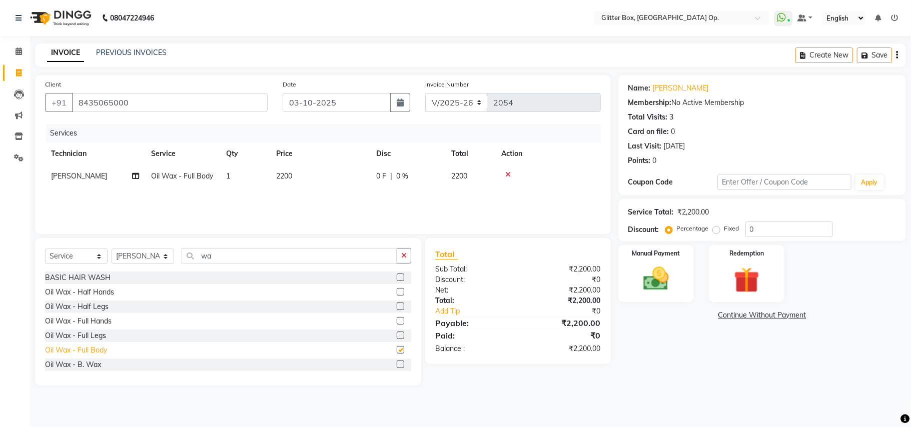
checkbox input "false"
click at [305, 178] on td "2200" at bounding box center [320, 176] width 100 height 23
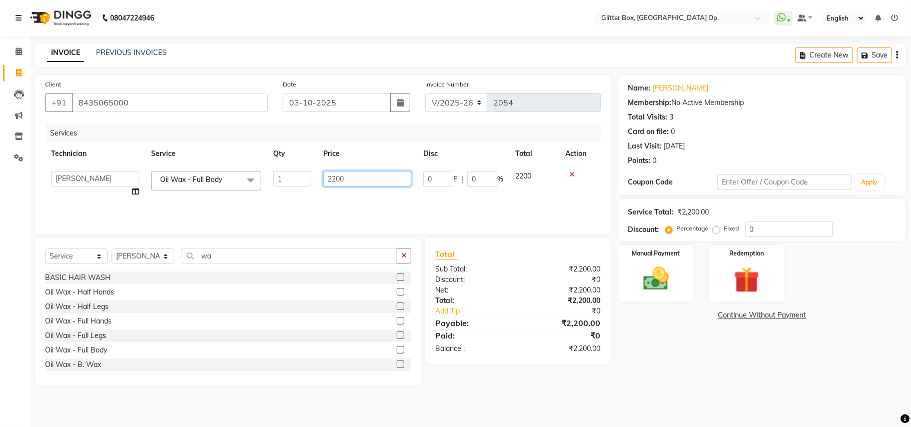
click at [369, 177] on input "2200" at bounding box center [367, 179] width 88 height 16
type input "2000"
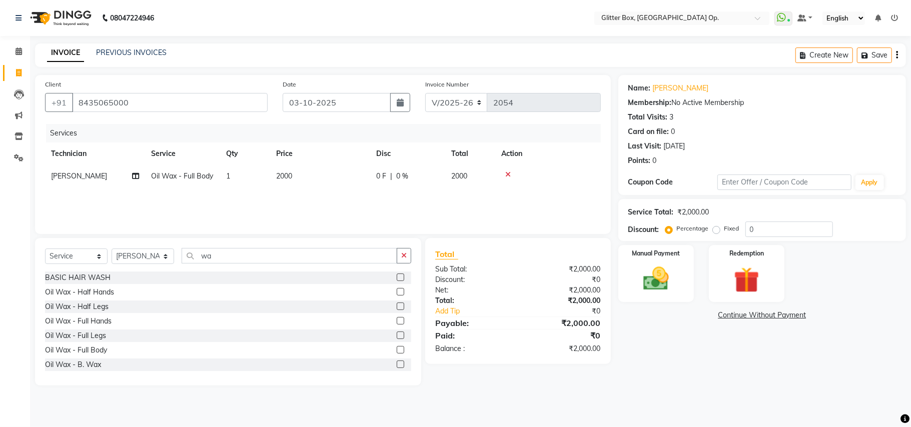
click at [366, 195] on div "Services Technician Service Qty Price Disc Total Action [PERSON_NAME] Oil Wax -…" at bounding box center [323, 174] width 556 height 100
click at [158, 250] on select "Select Technician [PERSON_NAME] [PERSON_NAME] [PERSON_NAME] [PERSON_NAME] [PERS…" at bounding box center [143, 257] width 63 height 16
select select "38313"
click at [112, 249] on select "Select Technician [PERSON_NAME] [PERSON_NAME] [PERSON_NAME] [PERSON_NAME] [PERS…" at bounding box center [143, 257] width 63 height 16
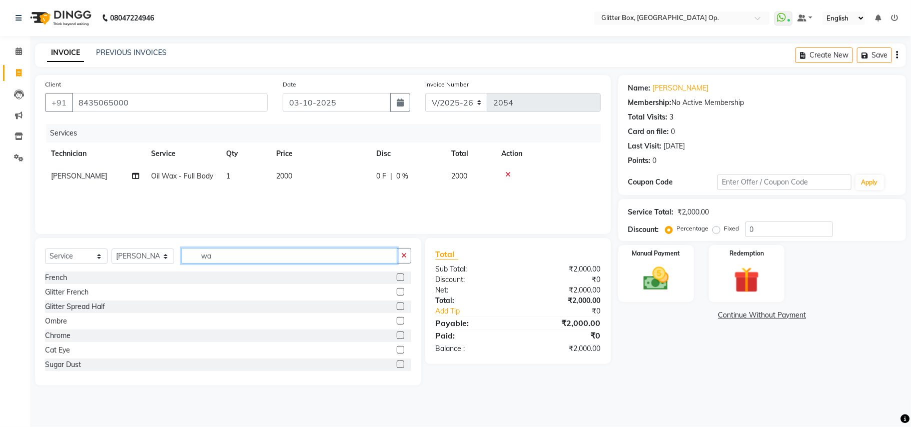
click at [306, 259] on input "wa" at bounding box center [290, 256] width 216 height 16
type input "w"
type input "hai"
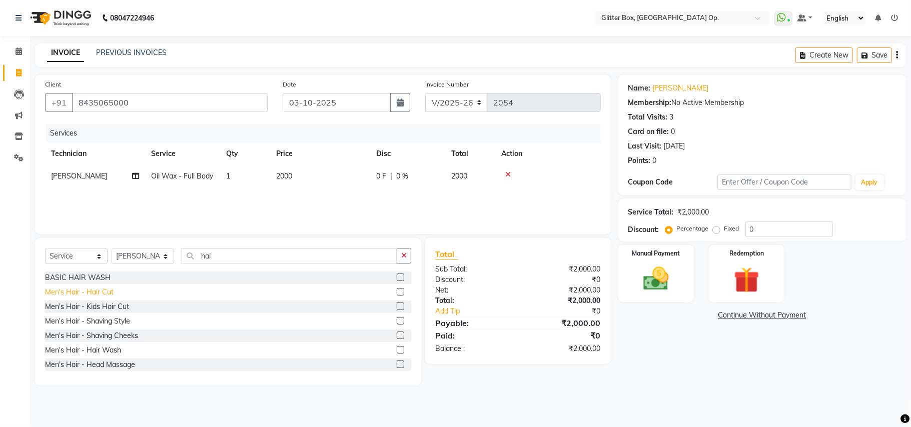
click at [105, 292] on div "Men's Hair - Hair Cut" at bounding box center [79, 292] width 69 height 11
checkbox input "false"
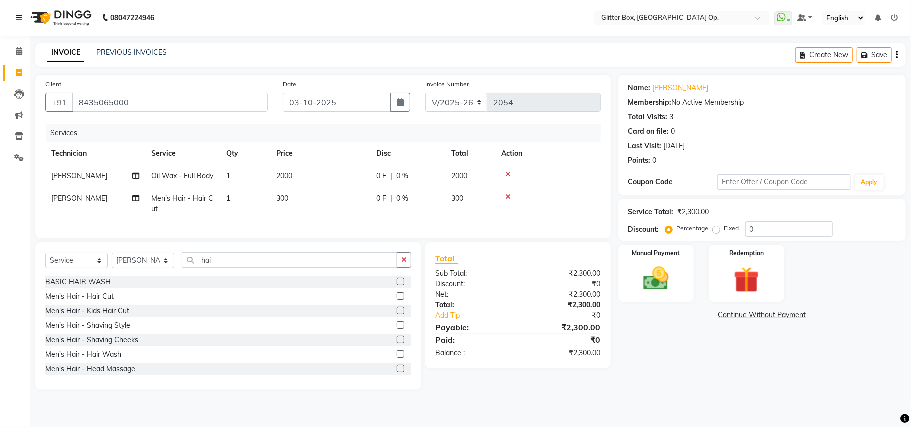
click at [307, 201] on td "300" at bounding box center [320, 204] width 100 height 33
select select "38313"
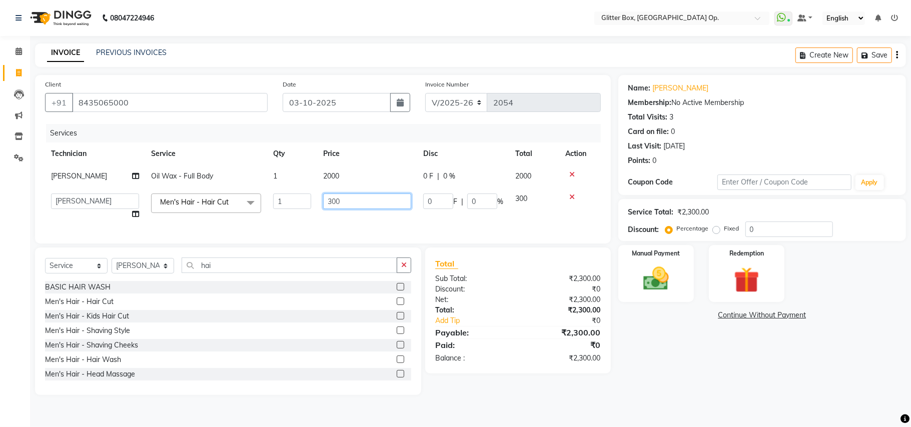
click at [342, 199] on input "300" at bounding box center [367, 202] width 88 height 16
type input "3"
type input "200"
click at [333, 215] on td "200" at bounding box center [367, 207] width 100 height 38
select select "38313"
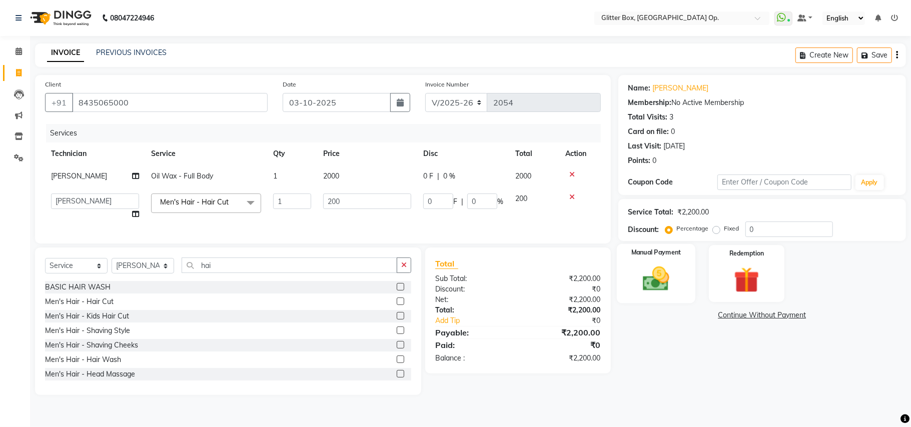
click at [640, 278] on img at bounding box center [656, 279] width 44 height 31
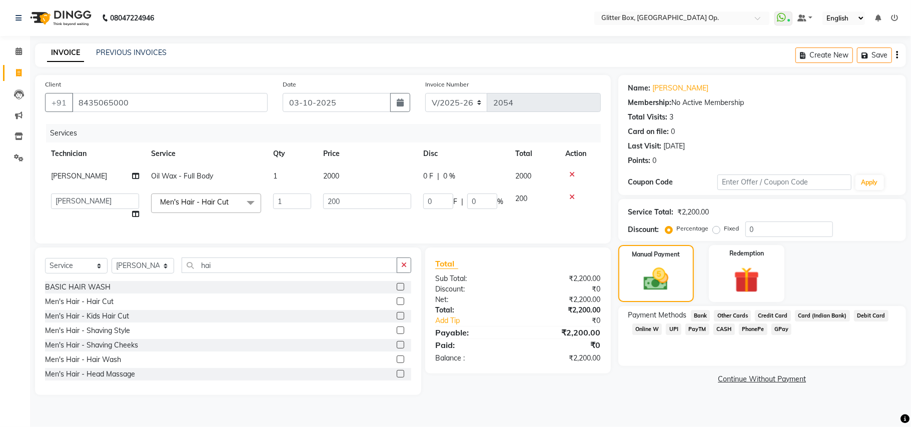
click at [669, 328] on span "UPI" at bounding box center [674, 330] width 16 height 12
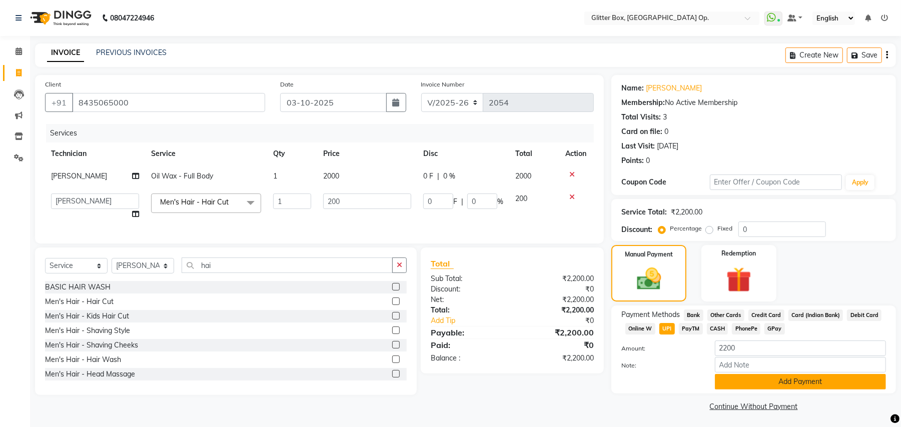
click at [795, 387] on button "Add Payment" at bounding box center [800, 382] width 171 height 16
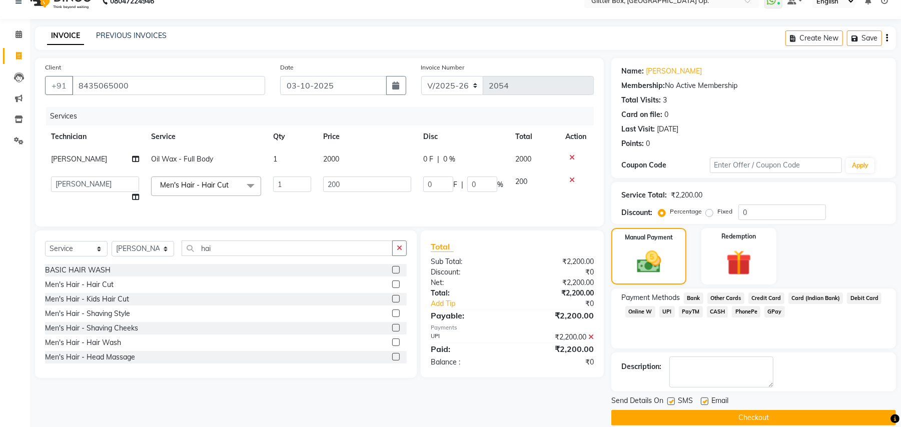
scroll to position [31, 0]
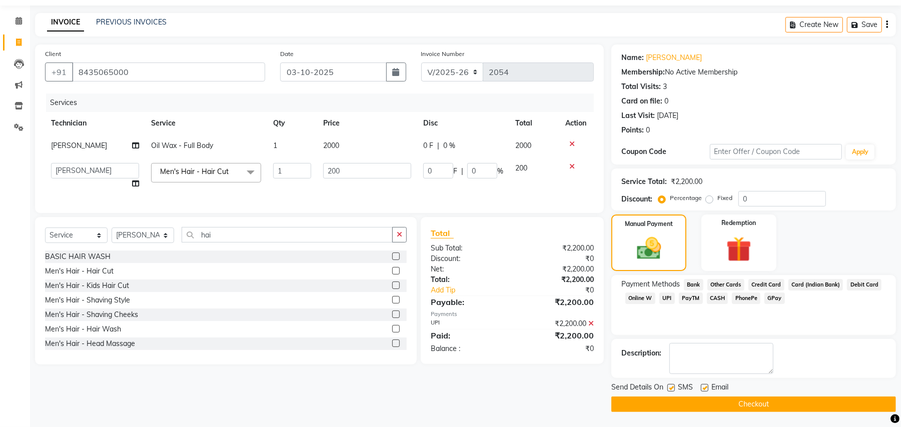
click at [791, 397] on button "Checkout" at bounding box center [753, 405] width 285 height 16
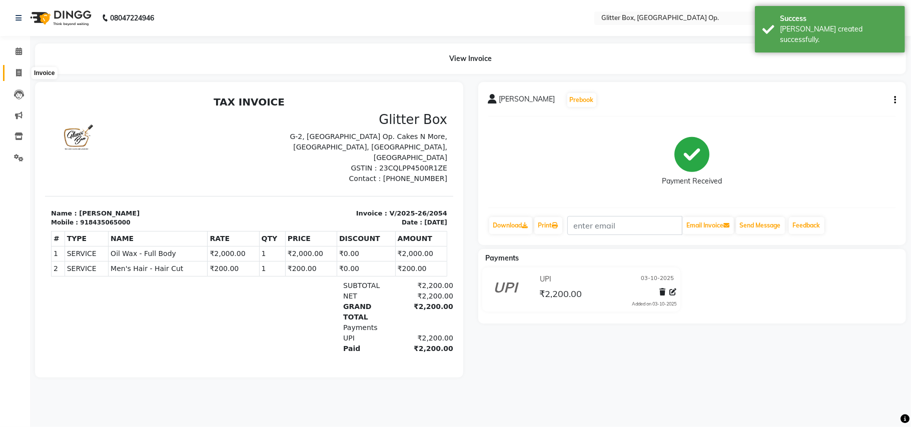
click at [14, 73] on span at bounding box center [19, 74] width 18 height 12
select select "5563"
select select "service"
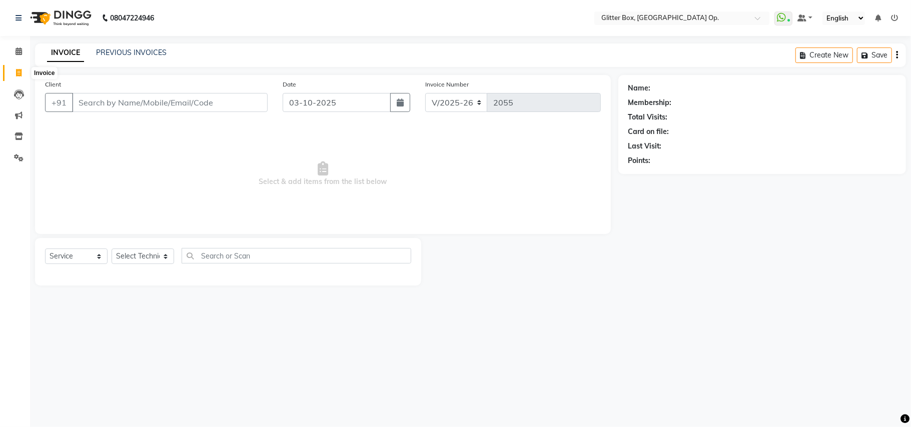
click at [21, 74] on icon at bounding box center [19, 73] width 6 height 8
select select "5563"
select select "service"
click at [19, 75] on icon at bounding box center [19, 73] width 6 height 8
select select "5563"
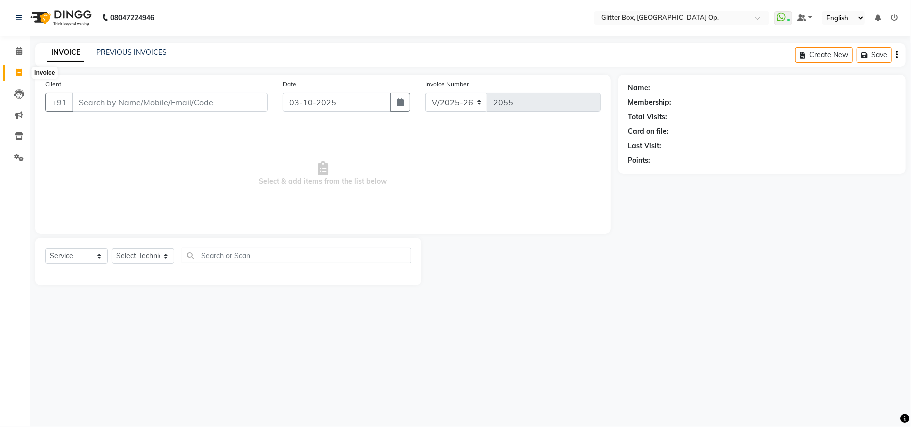
select select "service"
click at [48, 259] on select "Select Service Product Membership Package Voucher Prepaid Gift Card" at bounding box center [76, 257] width 63 height 16
click at [176, 92] on div "Client +91" at bounding box center [157, 99] width 238 height 41
click at [122, 105] on input "Client" at bounding box center [170, 102] width 196 height 19
type input "5"
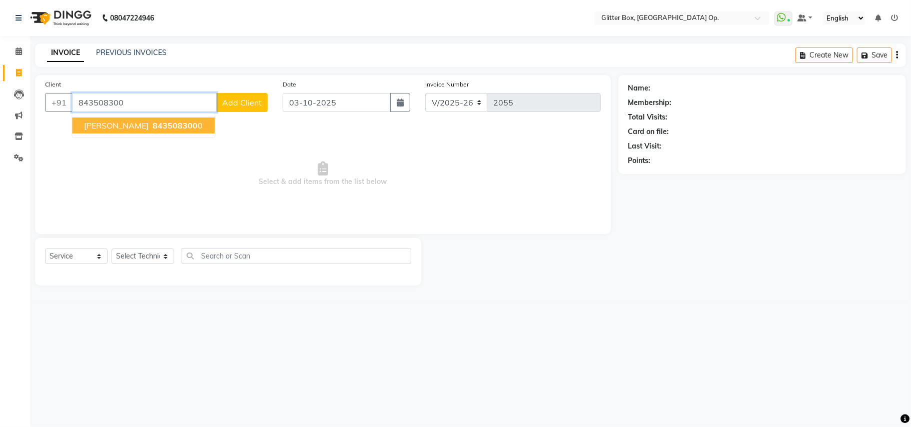
click at [153, 121] on span "843508300" at bounding box center [175, 126] width 45 height 10
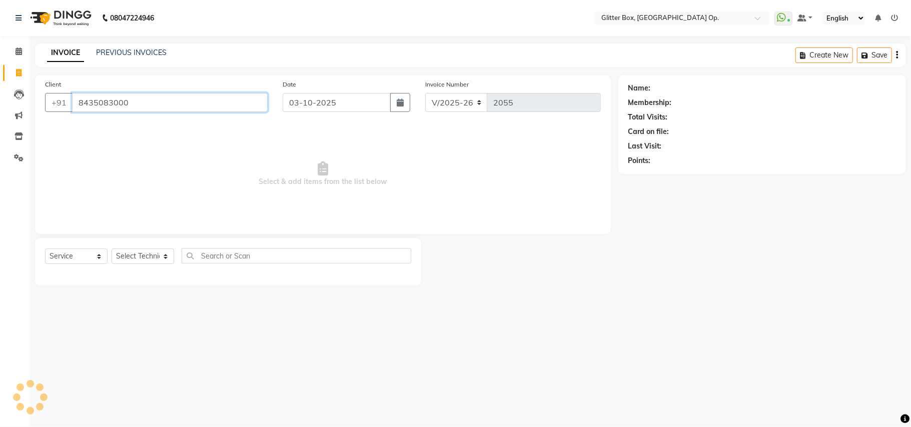
type input "8435083000"
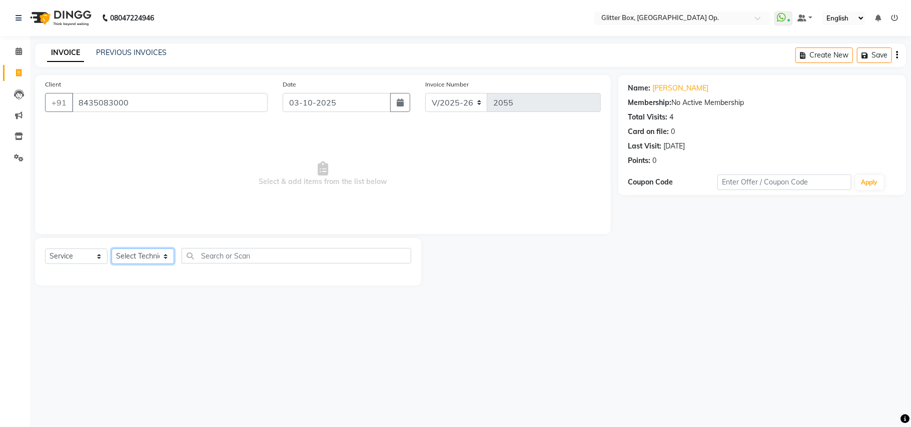
click at [124, 262] on select "Select Technician [PERSON_NAME] [PERSON_NAME] [PERSON_NAME] [PERSON_NAME] [PERS…" at bounding box center [143, 257] width 63 height 16
select select "44392"
click at [112, 249] on select "Select Technician [PERSON_NAME] [PERSON_NAME] [PERSON_NAME] [PERSON_NAME] [PERS…" at bounding box center [143, 257] width 63 height 16
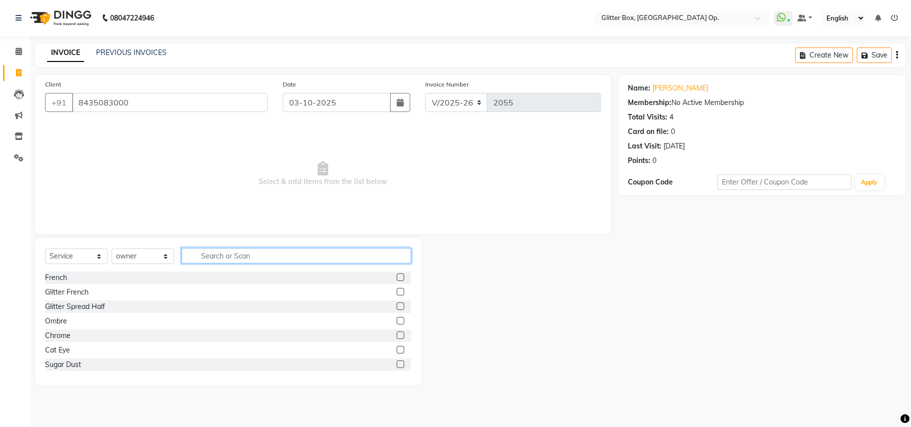
click at [295, 251] on input "text" at bounding box center [297, 256] width 230 height 16
type input "tem"
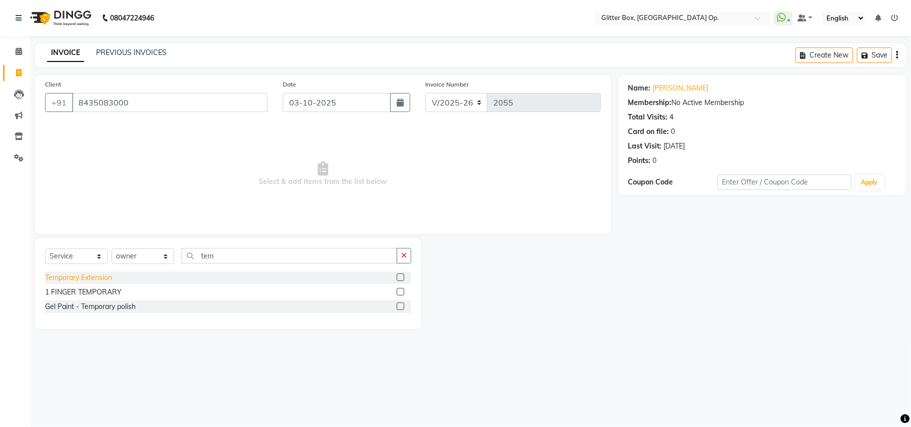
click at [103, 273] on div "Temporary Extension" at bounding box center [78, 278] width 67 height 11
checkbox input "false"
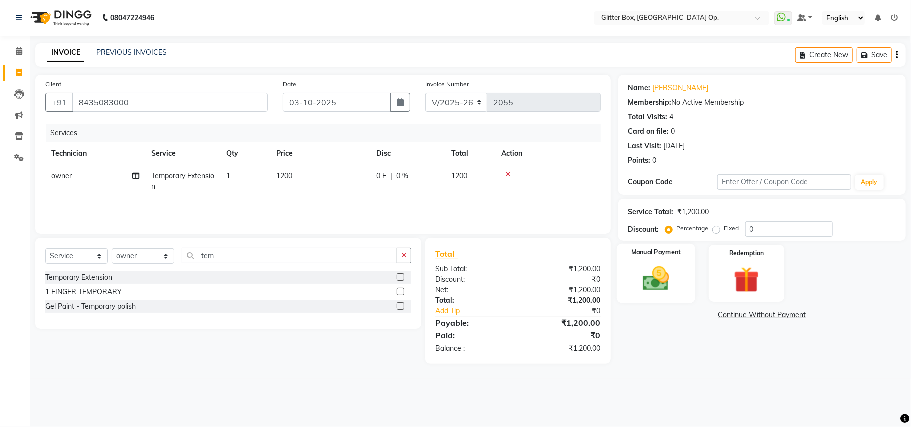
click at [648, 270] on img at bounding box center [656, 279] width 44 height 31
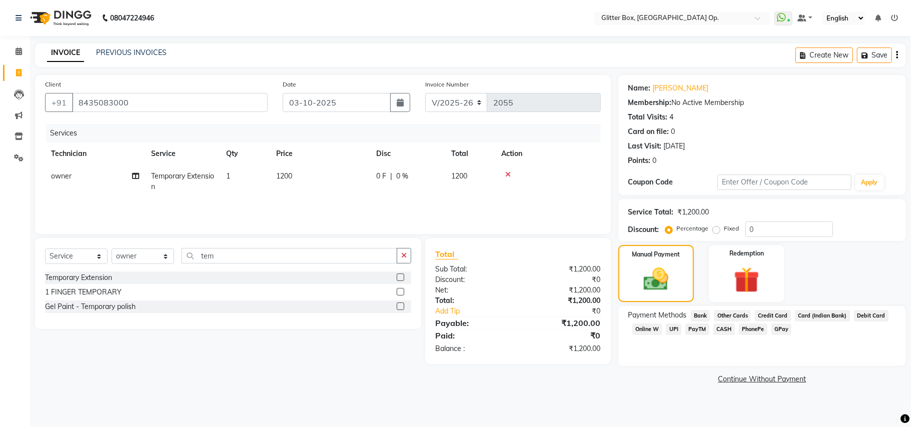
click at [721, 327] on span "CASH" at bounding box center [724, 330] width 22 height 12
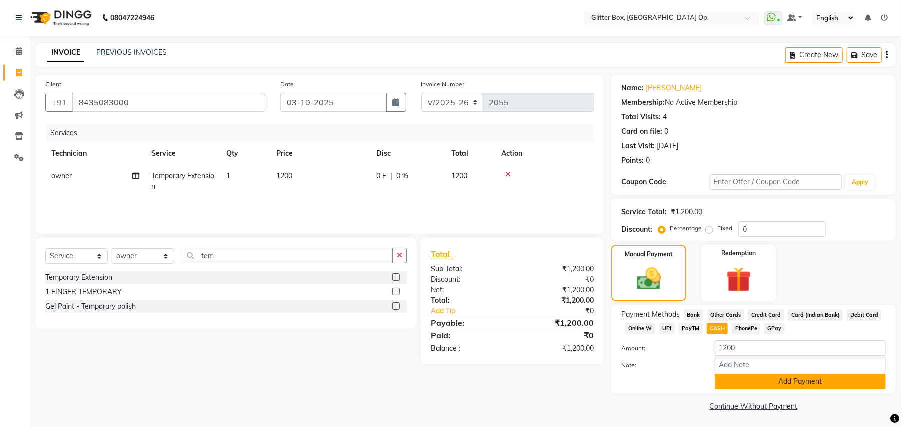
click at [771, 383] on button "Add Payment" at bounding box center [800, 382] width 171 height 16
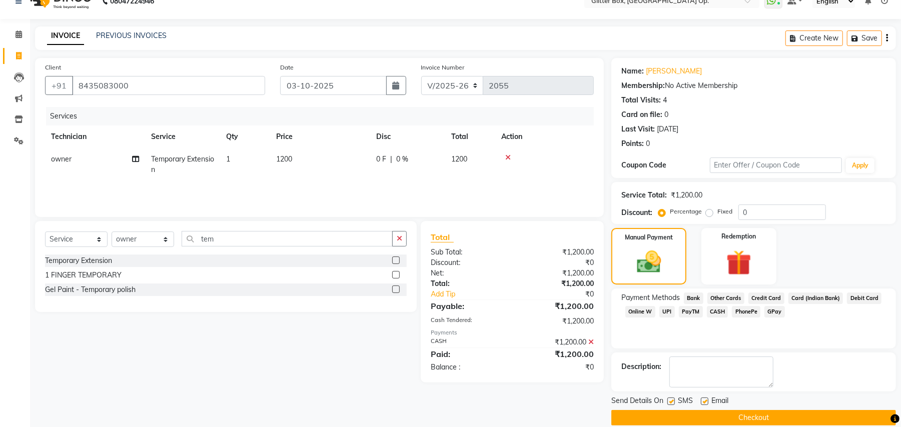
scroll to position [31, 0]
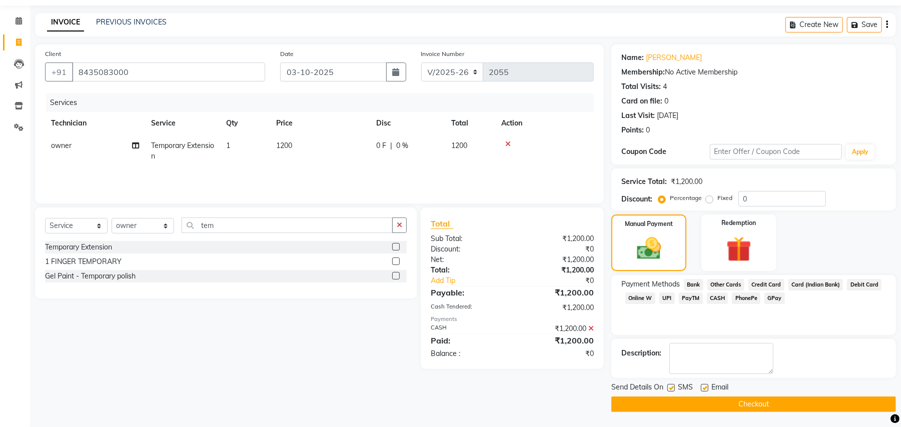
click at [746, 406] on button "Checkout" at bounding box center [753, 405] width 285 height 16
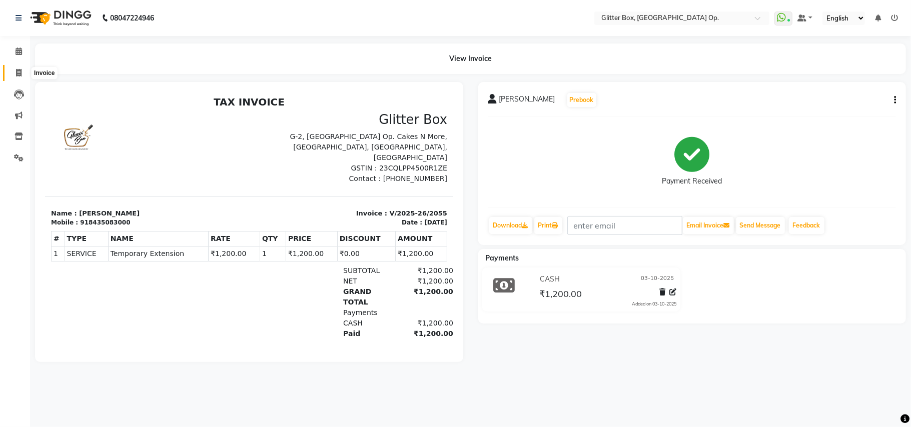
click at [21, 70] on icon at bounding box center [19, 73] width 6 height 8
select select "5563"
select select "service"
